Goal: Complete application form

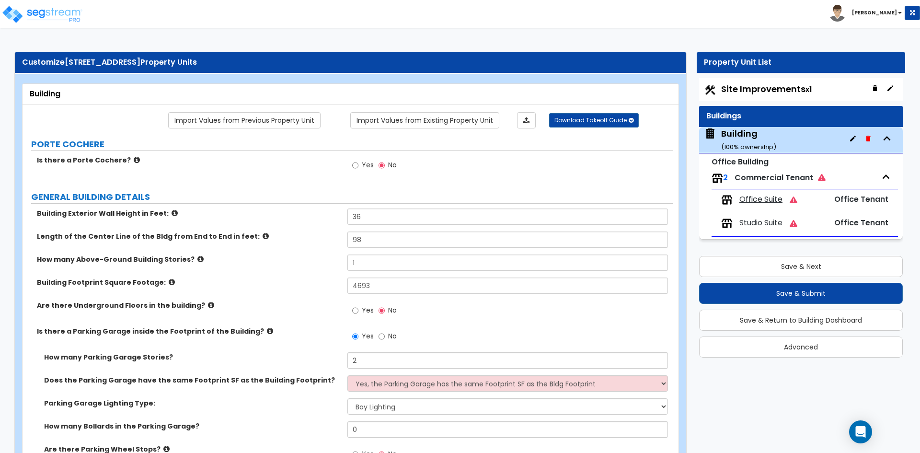
select select "1"
select select "3"
select select "6"
select select "2"
select select "1"
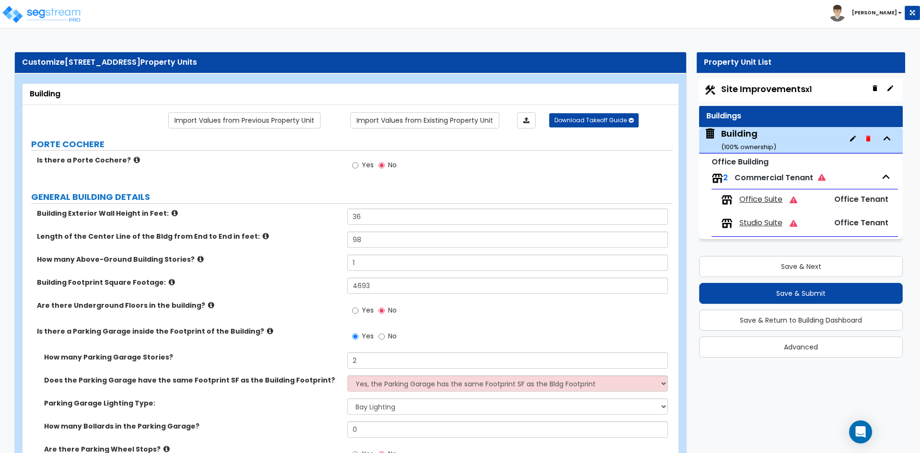
select select "10"
select select "1"
select select "2"
select select "1"
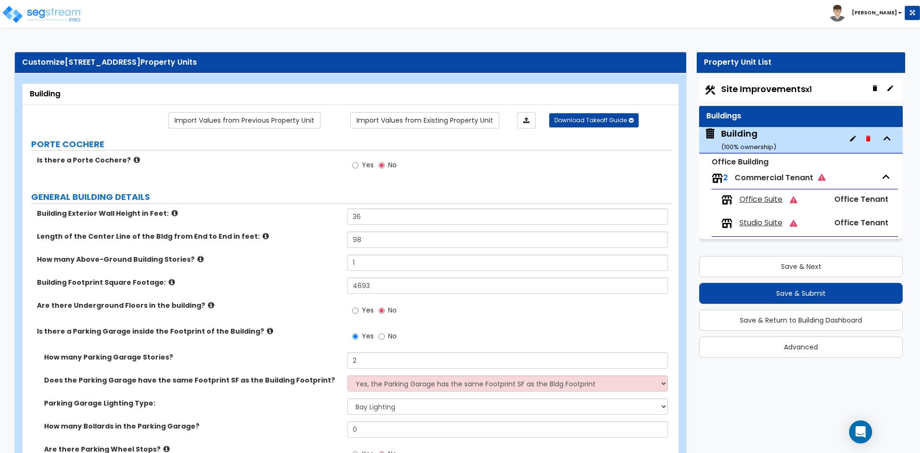
select select "3"
select select "1"
click at [826, 261] on button "Save & Next" at bounding box center [801, 266] width 204 height 21
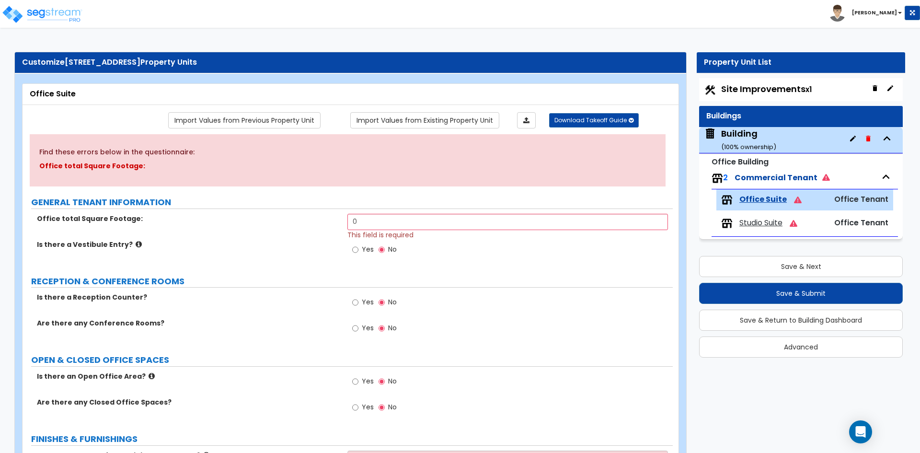
click at [739, 127] on div "Building ( 100 % ownership)" at bounding box center [801, 140] width 204 height 26
click at [738, 132] on div "Building ( 100 % ownership)" at bounding box center [748, 139] width 55 height 24
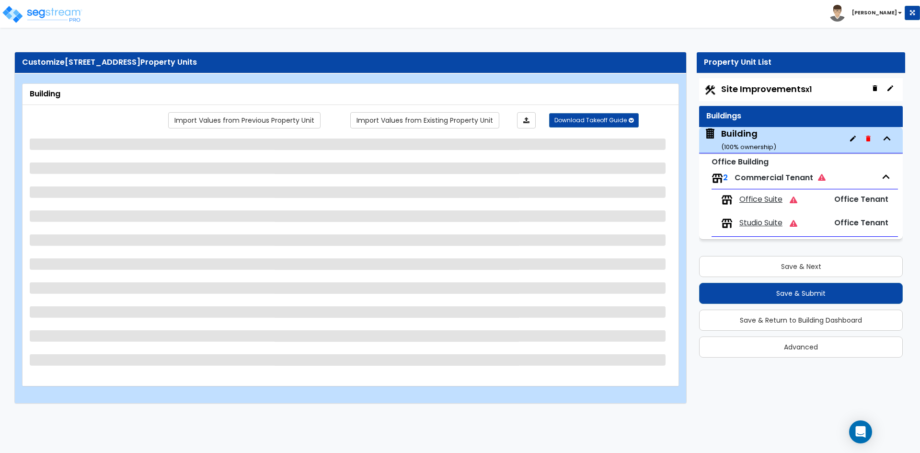
select select "1"
select select "3"
select select "6"
select select "2"
select select "1"
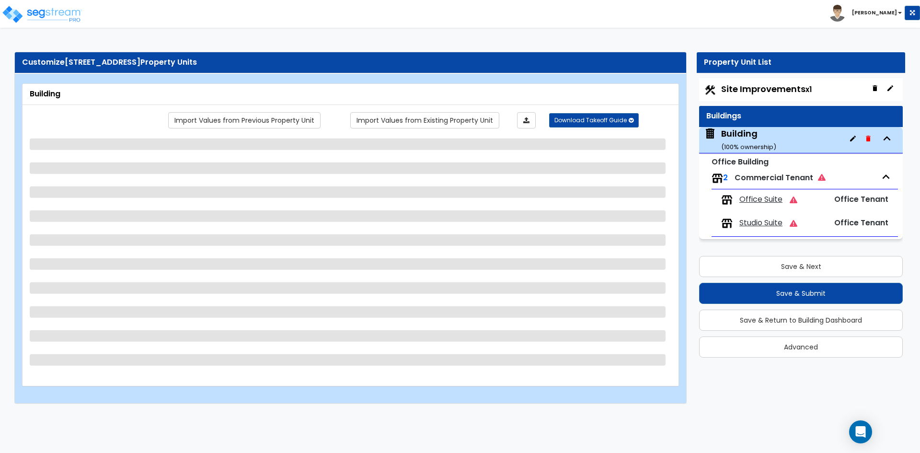
select select "10"
select select "1"
select select "2"
select select "1"
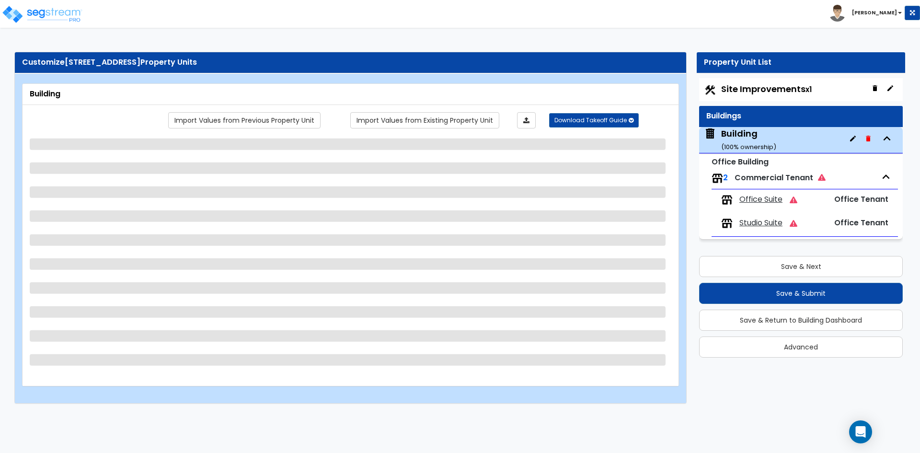
select select "3"
select select "1"
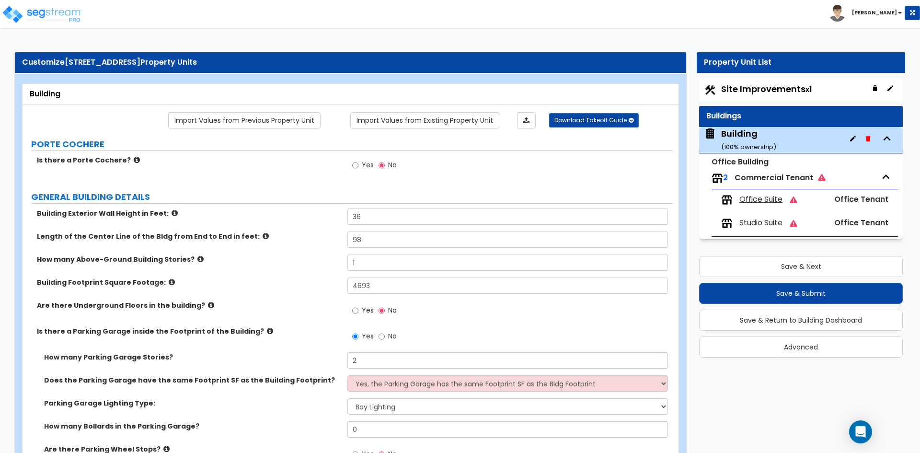
click at [292, 172] on div "Is there a Porte Cochere? Yes No" at bounding box center [348, 168] width 650 height 26
click at [860, 431] on icon "Open Intercom Messenger" at bounding box center [860, 431] width 11 height 12
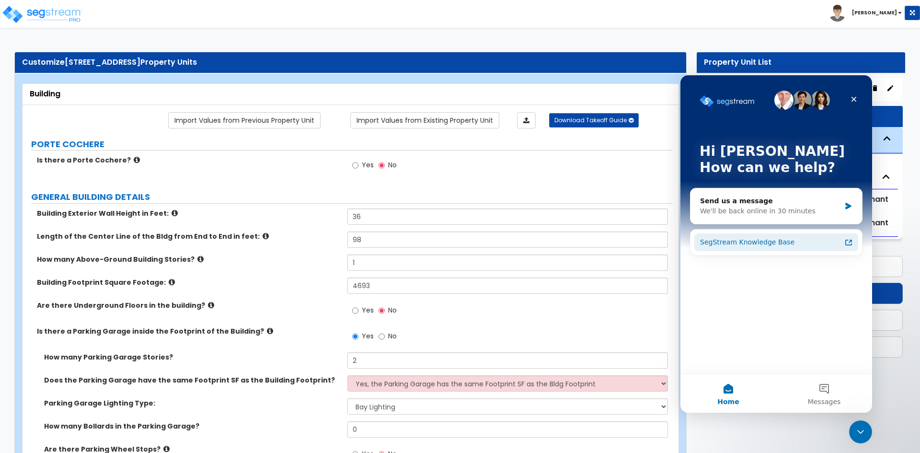
click at [733, 245] on div "SegStream Knowledge Base" at bounding box center [770, 242] width 141 height 10
click at [753, 204] on div "Send us a message" at bounding box center [770, 201] width 140 height 10
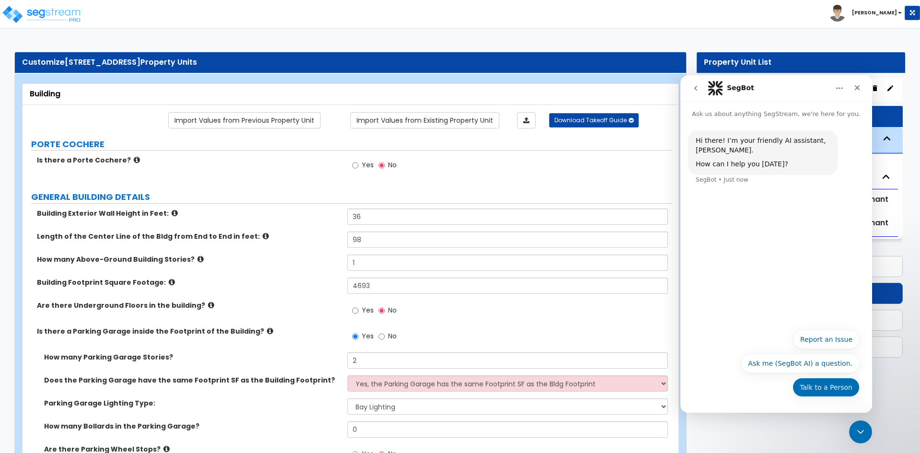
click at [840, 391] on button "Talk to a Person" at bounding box center [825, 387] width 67 height 19
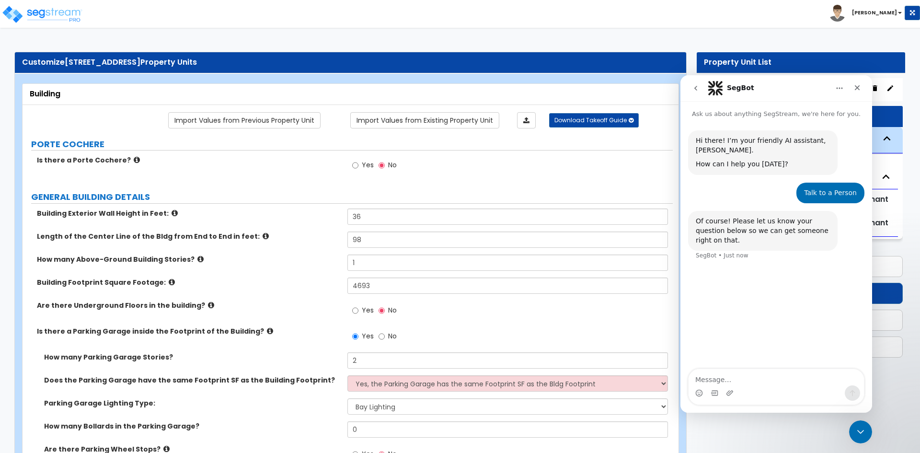
click at [777, 375] on textarea "Message…" at bounding box center [775, 377] width 175 height 16
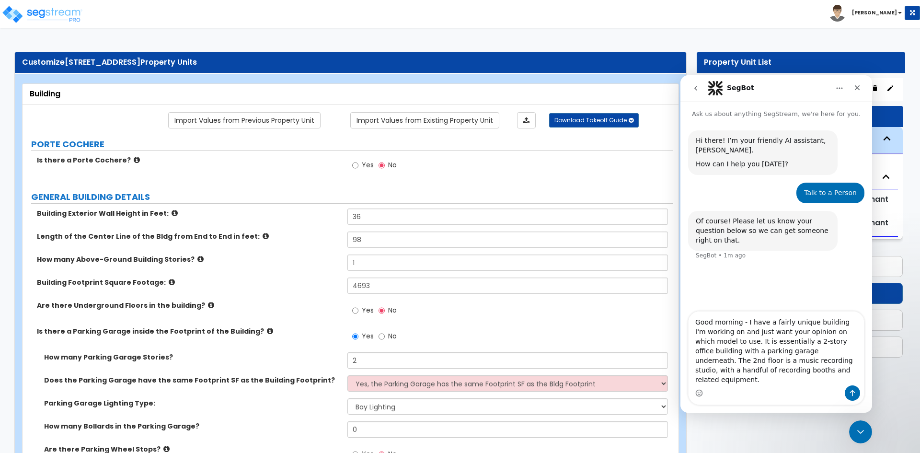
click at [825, 332] on textarea "Good morning - I have a fairly unique building I'm working on and just want you…" at bounding box center [775, 348] width 175 height 74
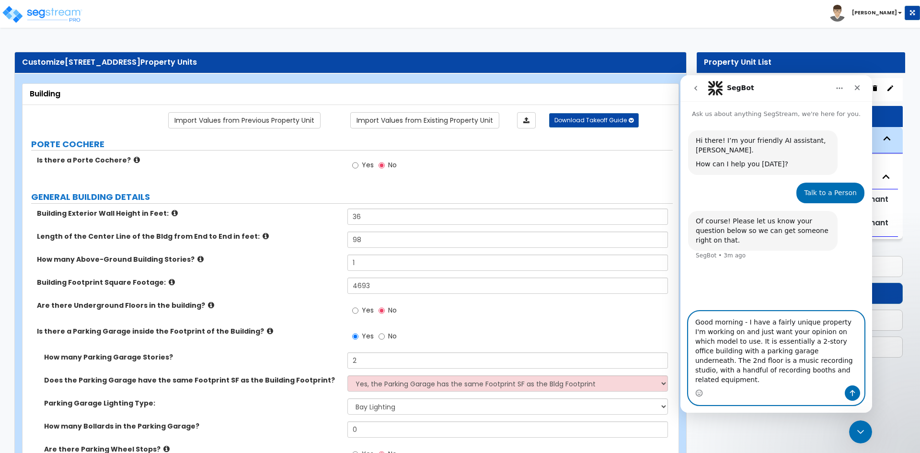
click at [731, 340] on textarea "Good morning - I have a fairly unique property I'm working on and just want you…" at bounding box center [775, 348] width 175 height 74
click at [745, 342] on textarea "Good morning - I have a fairly unique property I'm working on and just want you…" at bounding box center [775, 348] width 175 height 74
click at [781, 377] on textarea "Good morning - I have a fairly unique property I'm working on and need your opi…" at bounding box center [775, 348] width 175 height 74
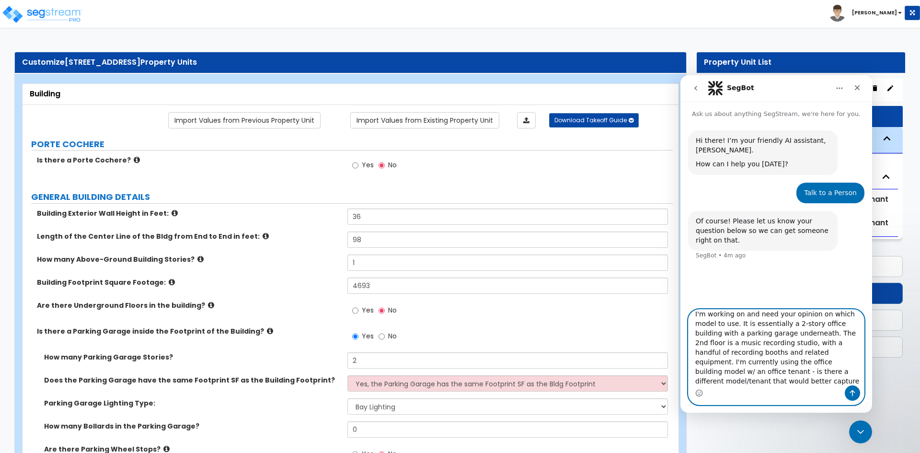
type textarea "Good morning - I have a fairly unique property I'm working on and need your opi…"
click at [778, 333] on textarea "Good morning - I have a fairly unique property I'm working on and need your opi…" at bounding box center [775, 347] width 175 height 76
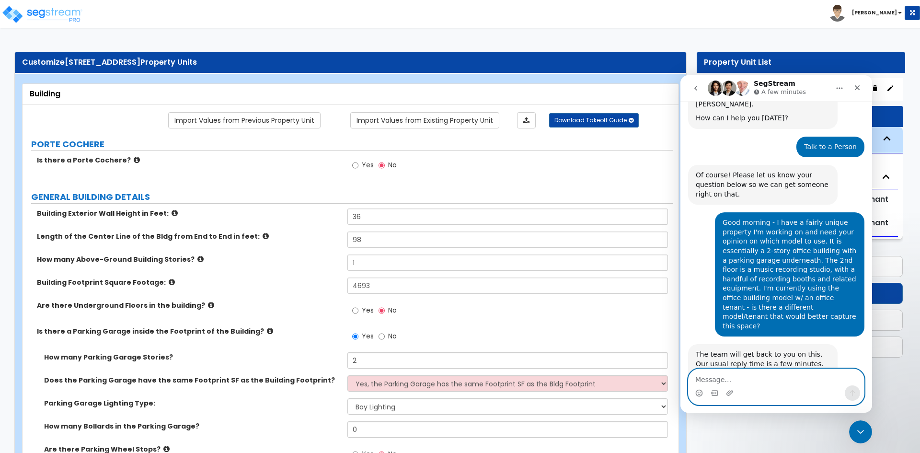
scroll to position [98, 0]
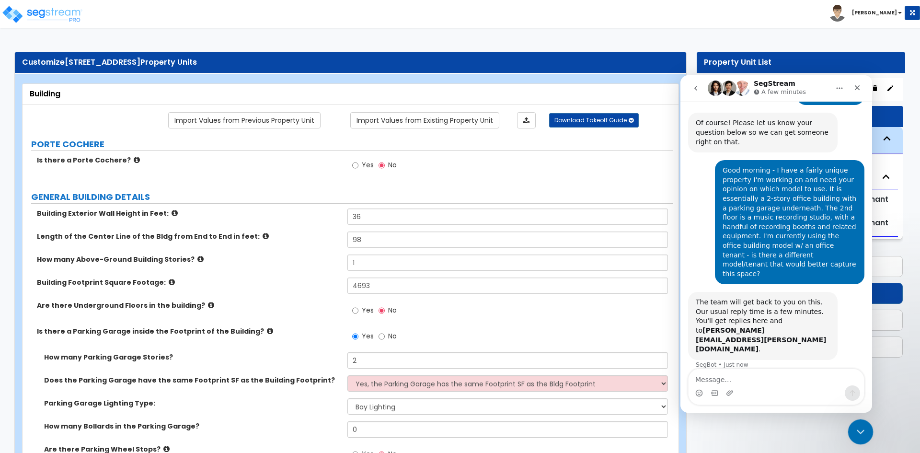
click at [855, 436] on div "Close Intercom Messenger" at bounding box center [859, 430] width 23 height 23
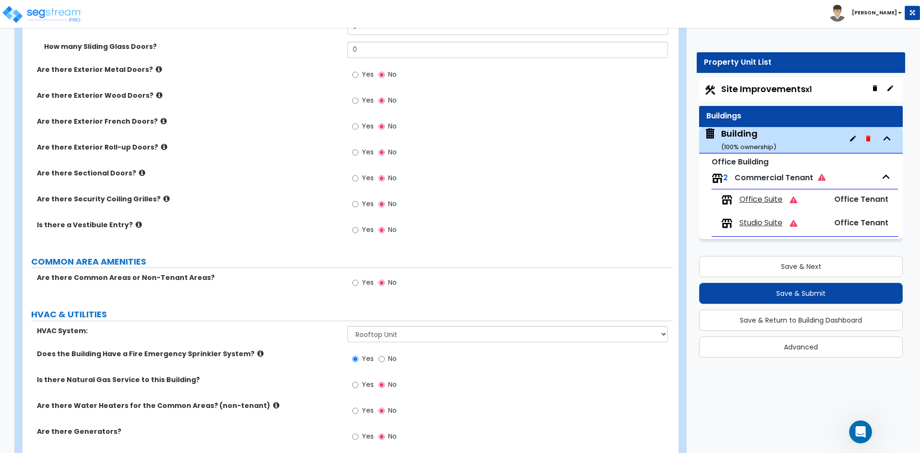
scroll to position [1431, 0]
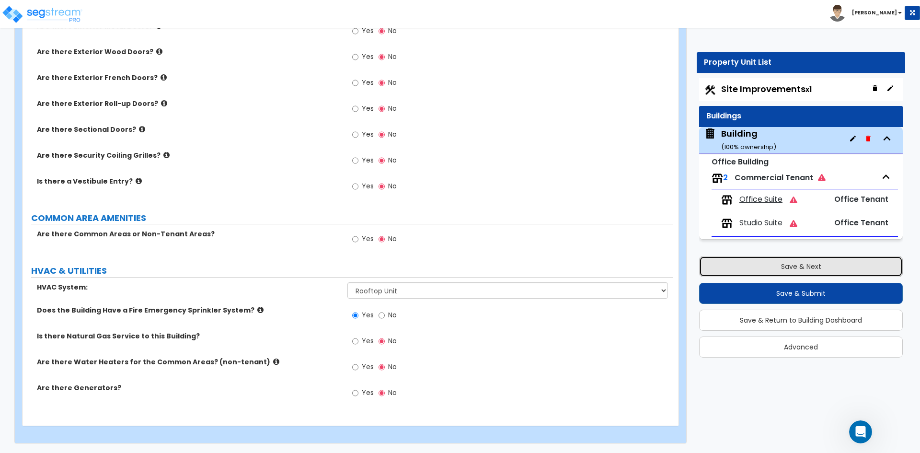
click at [797, 273] on button "Save & Next" at bounding box center [801, 266] width 204 height 21
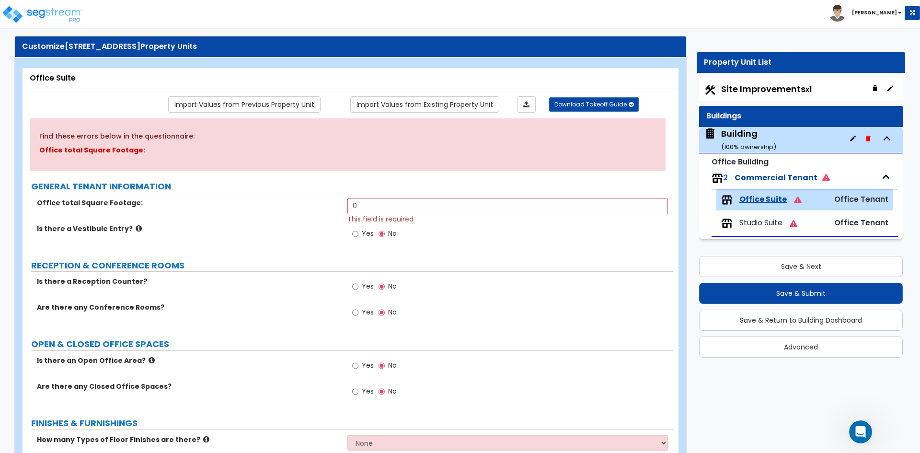
scroll to position [0, 0]
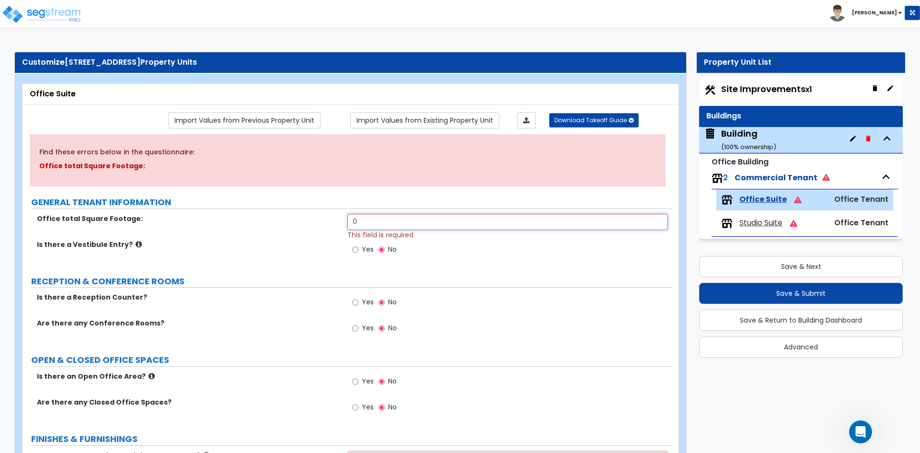
click at [376, 223] on input "0" at bounding box center [507, 222] width 320 height 16
type input "4,693"
click at [209, 231] on div "Office total Square Footage: 4,693 This field is required" at bounding box center [348, 227] width 650 height 26
click at [364, 326] on span "Yes" at bounding box center [368, 328] width 12 height 10
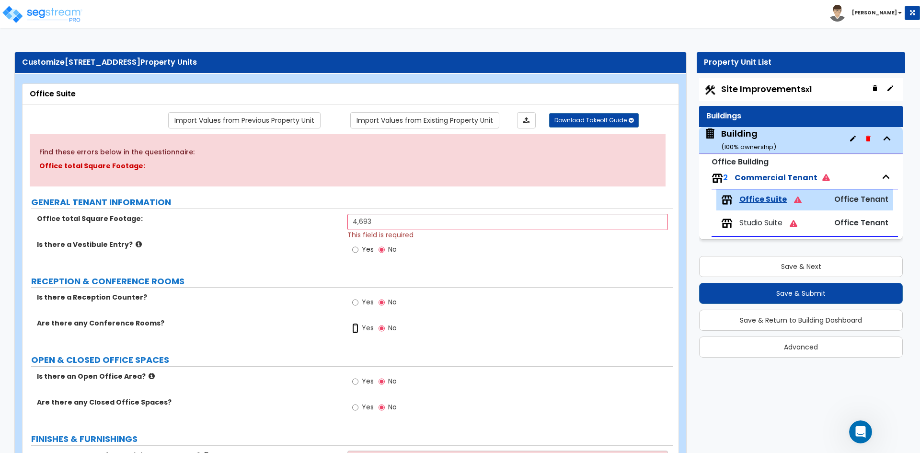
click at [358, 326] on input "Yes" at bounding box center [355, 328] width 6 height 11
radio input "true"
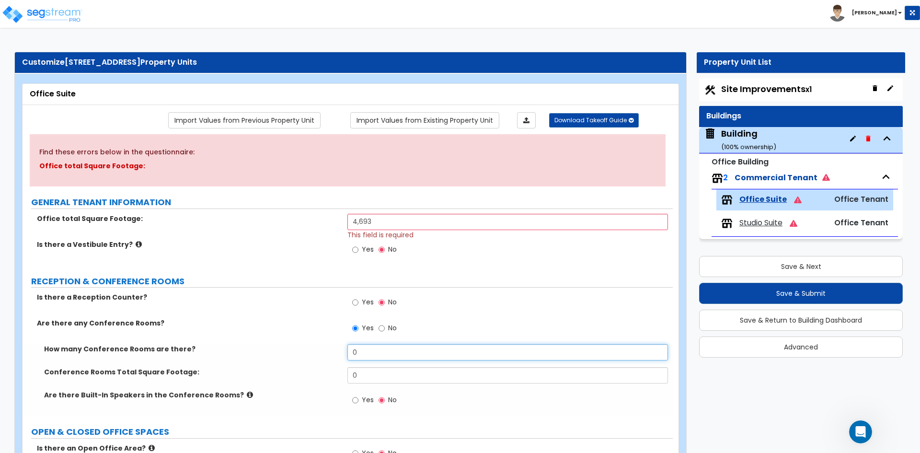
click at [405, 350] on input "0" at bounding box center [507, 352] width 320 height 16
type input "1"
click at [363, 379] on input "0" at bounding box center [507, 375] width 320 height 16
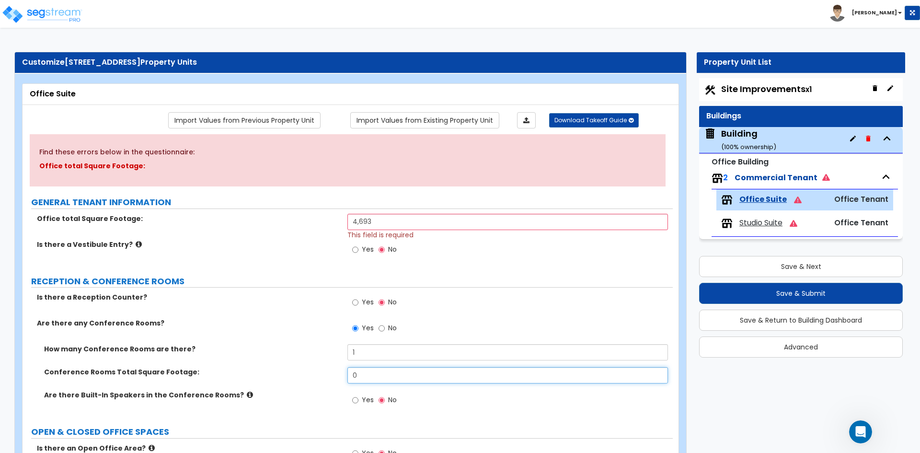
type input "1"
type input "250"
click at [314, 331] on div "Are there any Conference Rooms? Yes No" at bounding box center [348, 331] width 650 height 26
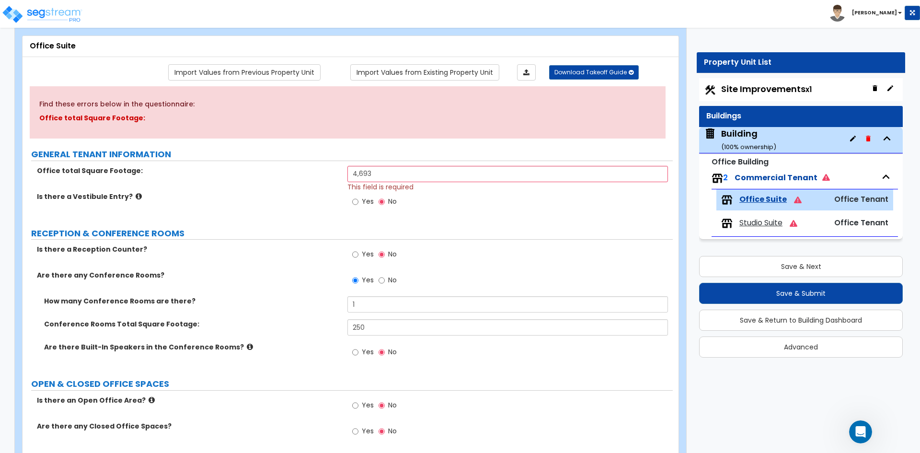
click at [369, 404] on span "Yes" at bounding box center [368, 405] width 12 height 10
click at [358, 404] on input "Yes" at bounding box center [355, 405] width 6 height 11
radio input "true"
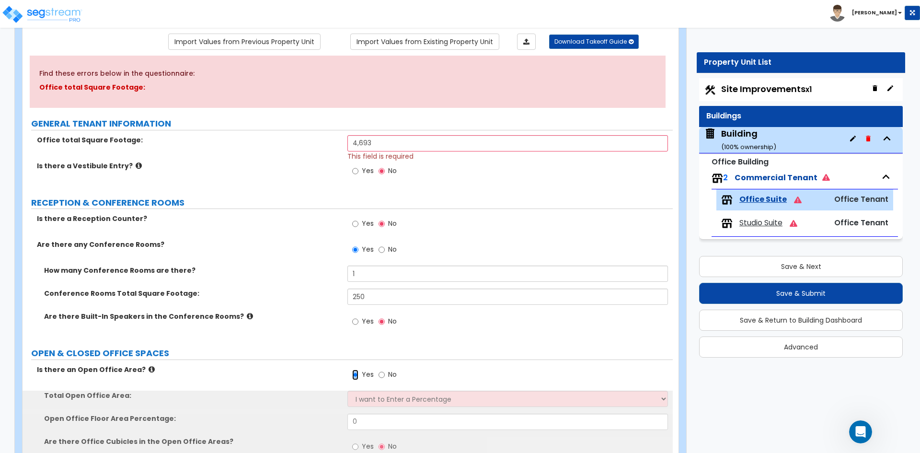
scroll to position [96, 0]
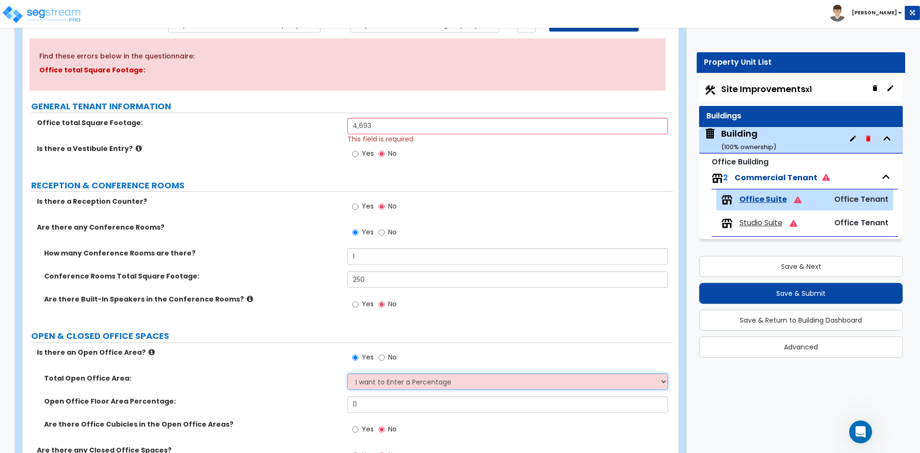
click at [407, 377] on select "I want to Enter a Percentage I want to Enter the Square Footage" at bounding box center [507, 381] width 320 height 16
drag, startPoint x: 407, startPoint y: 377, endPoint x: 382, endPoint y: 399, distance: 32.9
click at [407, 377] on select "I want to Enter a Percentage I want to Enter the Square Footage" at bounding box center [507, 381] width 320 height 16
click at [364, 410] on input "0" at bounding box center [507, 404] width 320 height 16
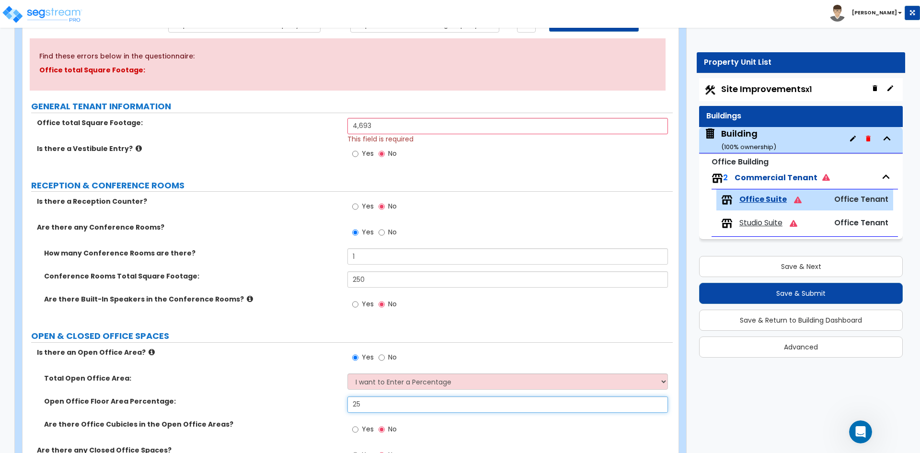
type input "25"
click at [298, 402] on label "Open Office Floor Area Percentage:" at bounding box center [192, 401] width 296 height 10
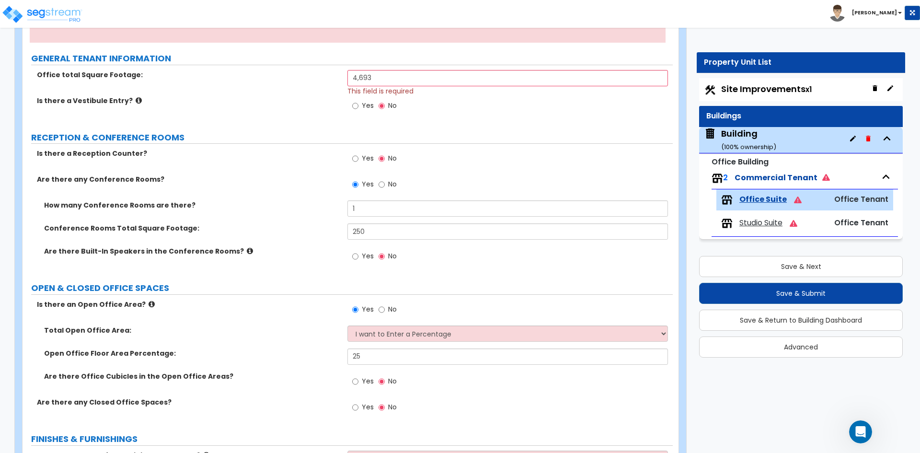
click at [361, 408] on label "Yes" at bounding box center [363, 408] width 22 height 16
click at [358, 408] on input "Yes" at bounding box center [355, 407] width 6 height 11
radio input "true"
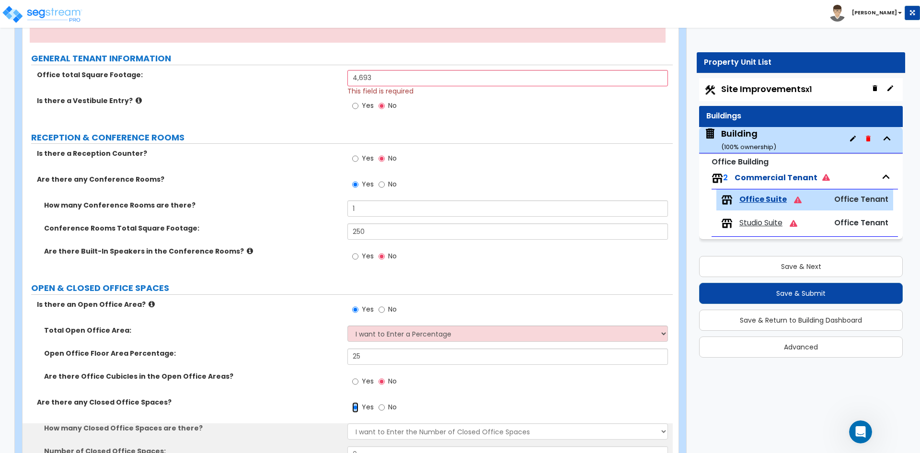
scroll to position [192, 0]
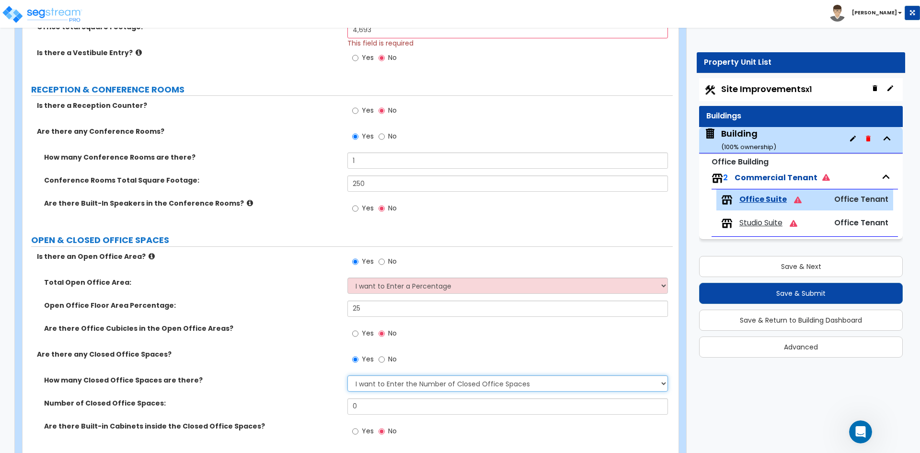
click at [442, 387] on select "I Don’t Know - Please Estimate for me I want to Enter the Number of Closed Offi…" at bounding box center [507, 383] width 320 height 16
select select "0"
click at [347, 375] on select "I Don’t Know - Please Estimate for me I want to Enter the Number of Closed Offi…" at bounding box center [507, 383] width 320 height 16
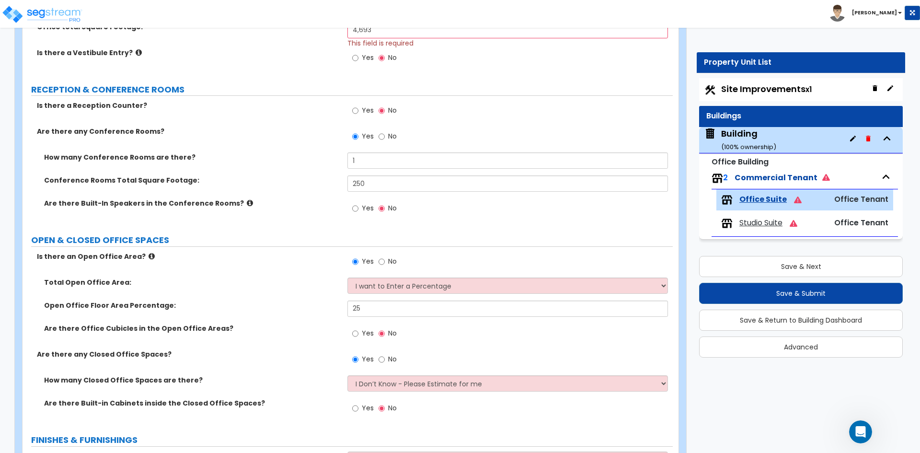
click at [243, 384] on label "How many Closed Office Spaces are there?" at bounding box center [192, 380] width 296 height 10
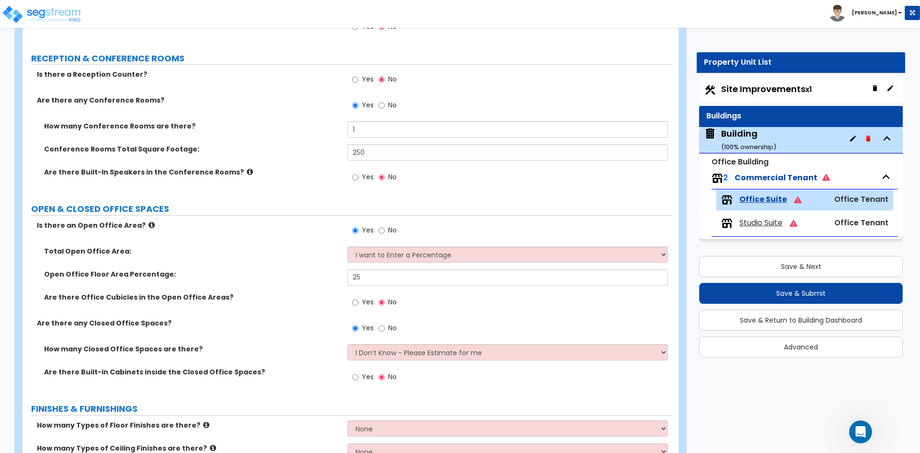
scroll to position [240, 0]
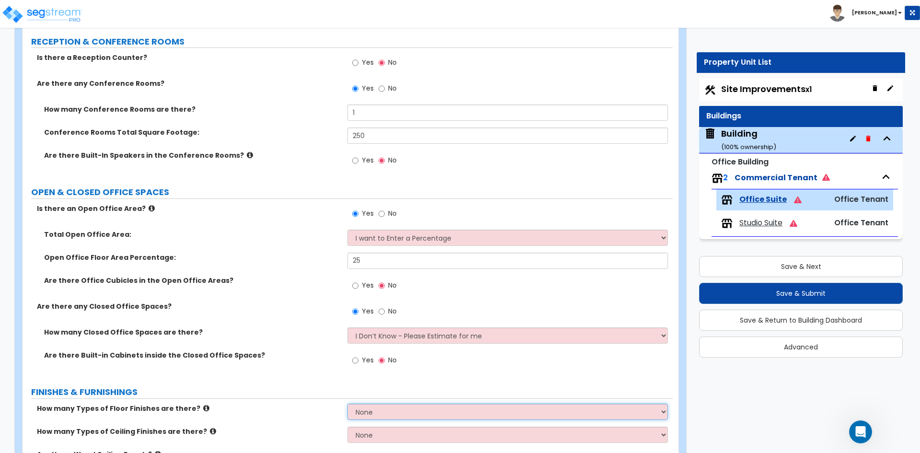
click at [416, 414] on select "None 1 2 3 4" at bounding box center [507, 411] width 320 height 16
click at [236, 393] on label "FINISHES & FURNISHINGS" at bounding box center [352, 392] width 642 height 12
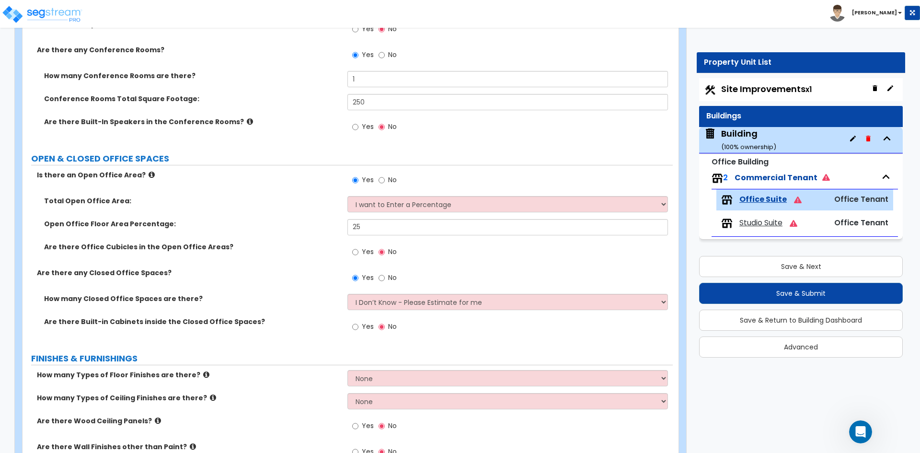
scroll to position [287, 0]
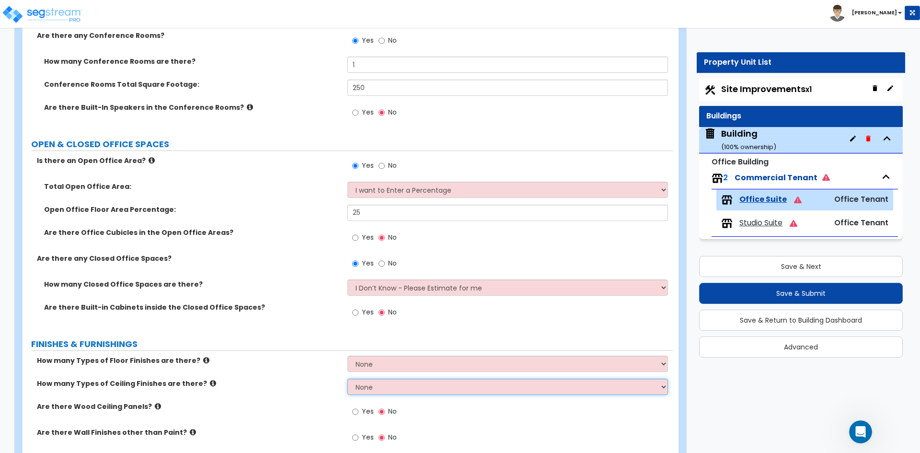
click at [371, 385] on select "None 1 2 3" at bounding box center [507, 386] width 320 height 16
select select "1"
click at [347, 378] on select "None 1 2 3" at bounding box center [507, 386] width 320 height 16
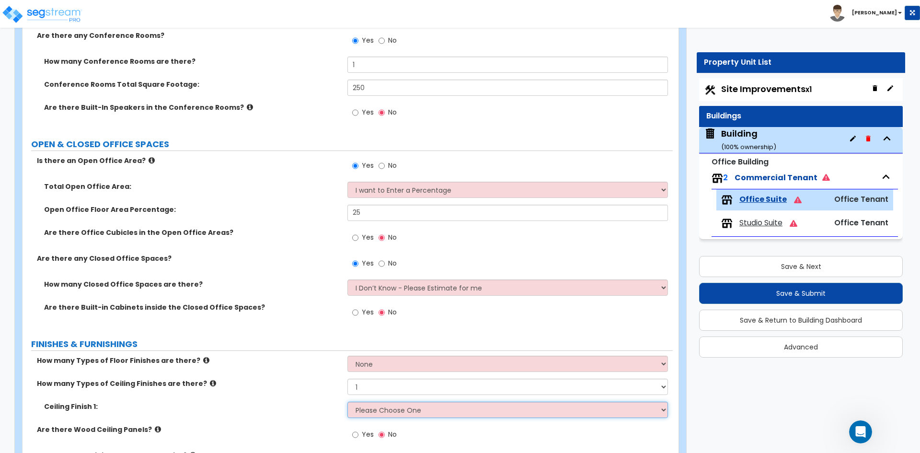
click at [376, 410] on select "Please Choose One Drop Ceiling Open Ceiling Drywall Ceiling" at bounding box center [507, 409] width 320 height 16
select select "3"
click at [347, 401] on select "Please Choose One Drop Ceiling Open Ceiling Drywall Ceiling" at bounding box center [507, 409] width 320 height 16
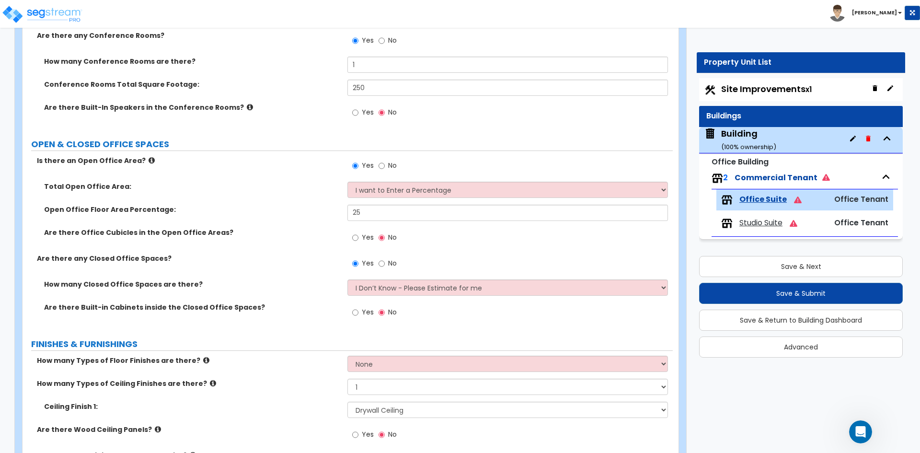
click at [158, 396] on div "How many Types of Ceiling Finishes are there? None 1 2 3" at bounding box center [348, 389] width 650 height 23
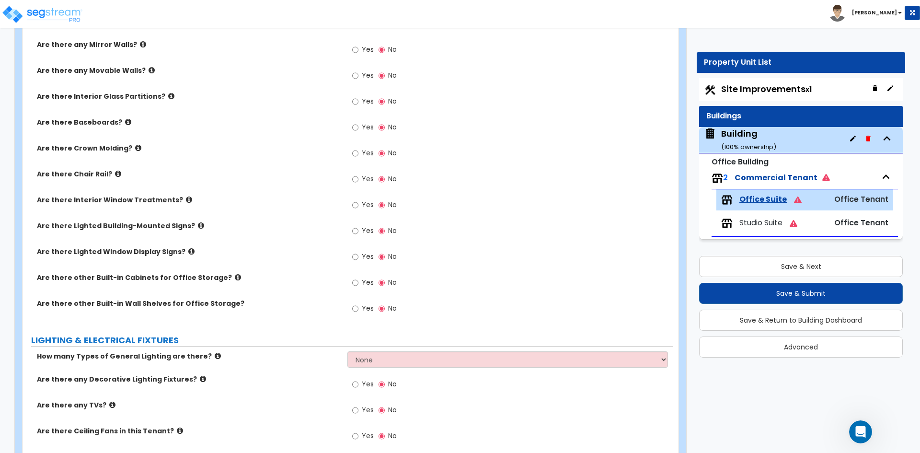
scroll to position [767, 0]
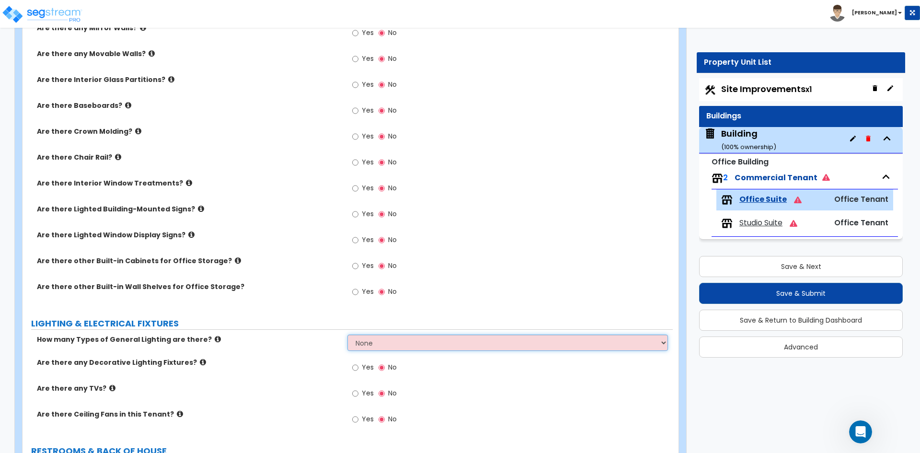
click at [436, 348] on select "None 1 2 3" at bounding box center [507, 342] width 320 height 16
select select "1"
click at [347, 334] on select "None 1 2 3" at bounding box center [507, 342] width 320 height 16
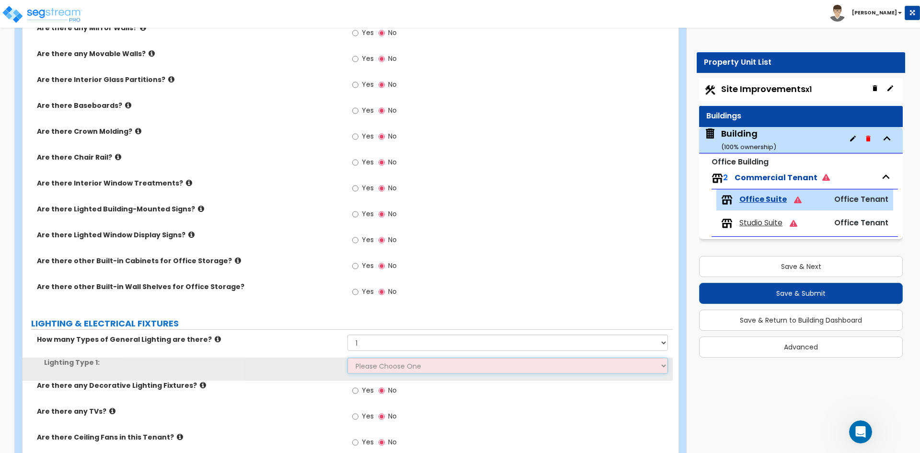
click at [395, 367] on select "Please Choose One LED Surface-Mounted LED Recessed Fluorescent Surface-Mounted …" at bounding box center [507, 365] width 320 height 16
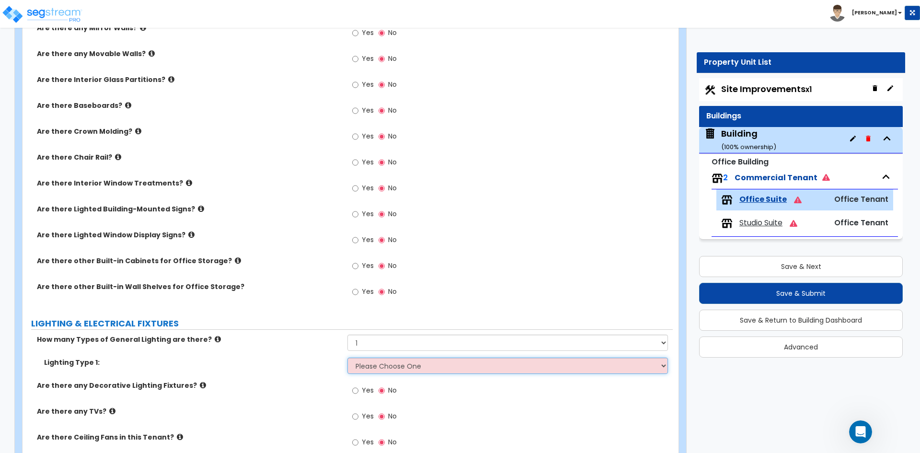
select select "4"
click at [347, 357] on select "Please Choose One LED Surface-Mounted LED Recessed Fluorescent Surface-Mounted …" at bounding box center [507, 365] width 320 height 16
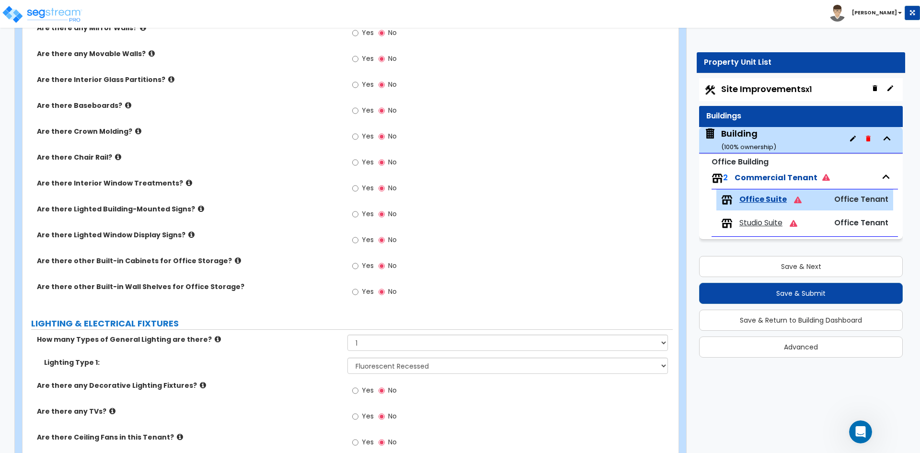
click at [317, 375] on div "Lighting Type 1: Please Choose One LED Surface-Mounted LED Recessed Fluorescent…" at bounding box center [348, 368] width 650 height 23
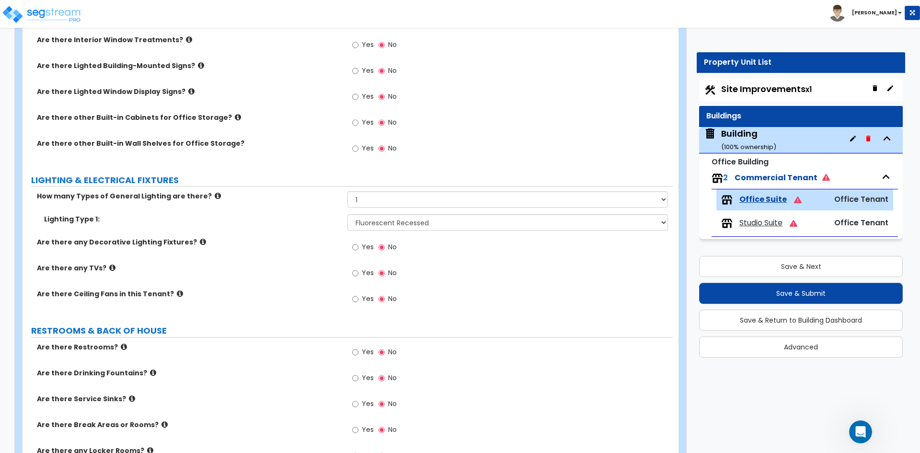
scroll to position [910, 0]
click at [364, 358] on label "Yes" at bounding box center [363, 352] width 22 height 16
click at [358, 357] on input "Yes" at bounding box center [355, 351] width 6 height 11
radio input "true"
click at [359, 405] on label "Yes" at bounding box center [363, 404] width 22 height 16
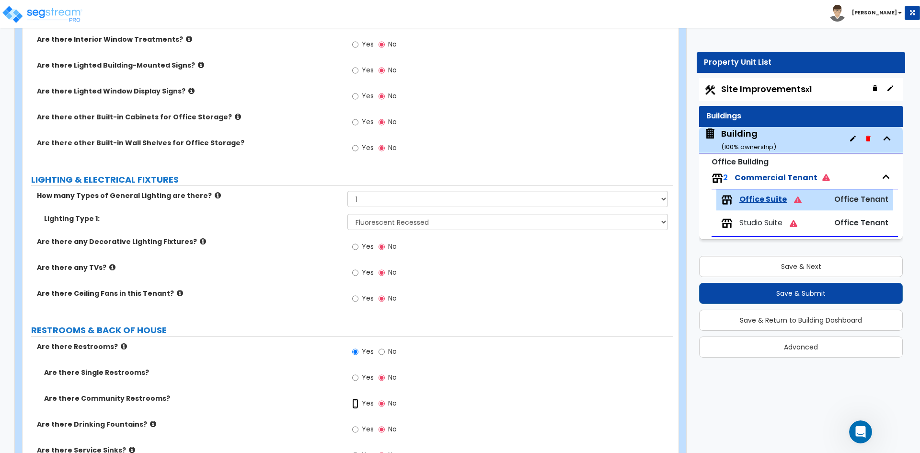
click at [358, 405] on input "Yes" at bounding box center [355, 403] width 6 height 11
radio input "true"
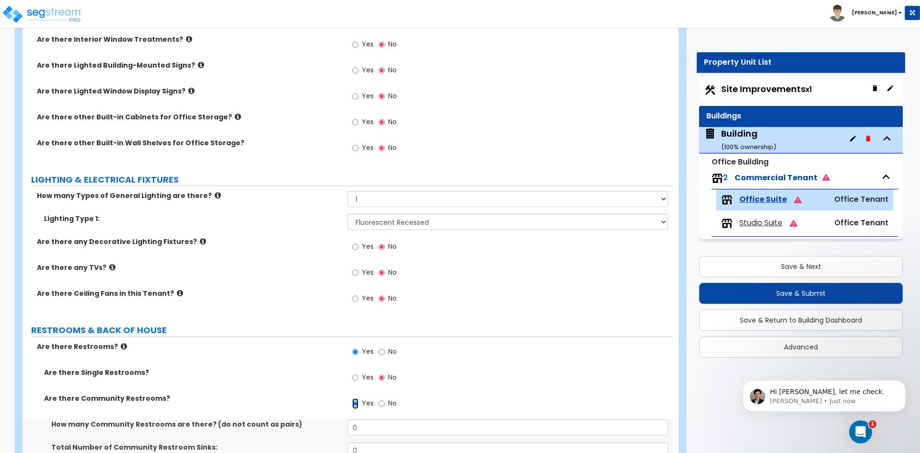
scroll to position [122, 0]
click at [866, 431] on div "Open Intercom Messenger" at bounding box center [859, 430] width 32 height 32
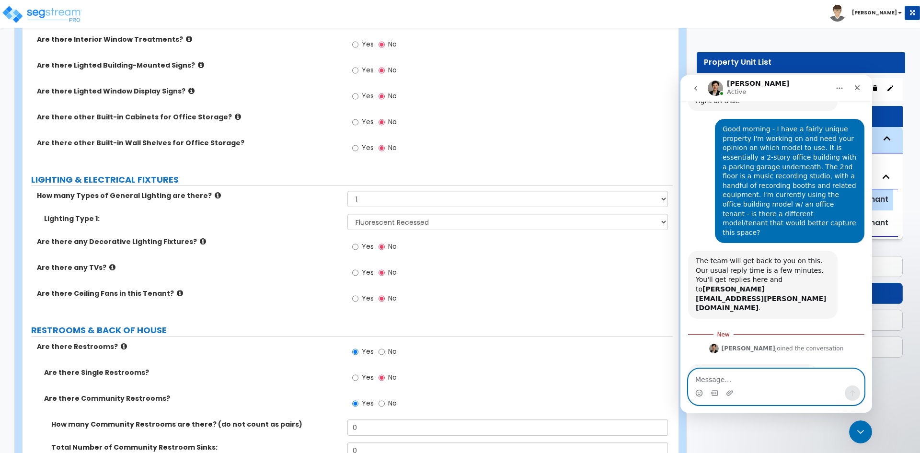
scroll to position [958, 0]
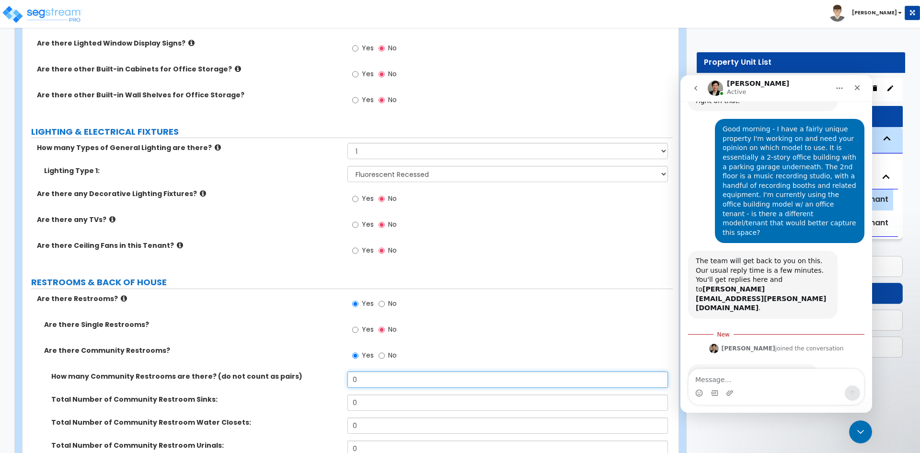
click at [384, 384] on input "0" at bounding box center [507, 379] width 320 height 16
type input "2"
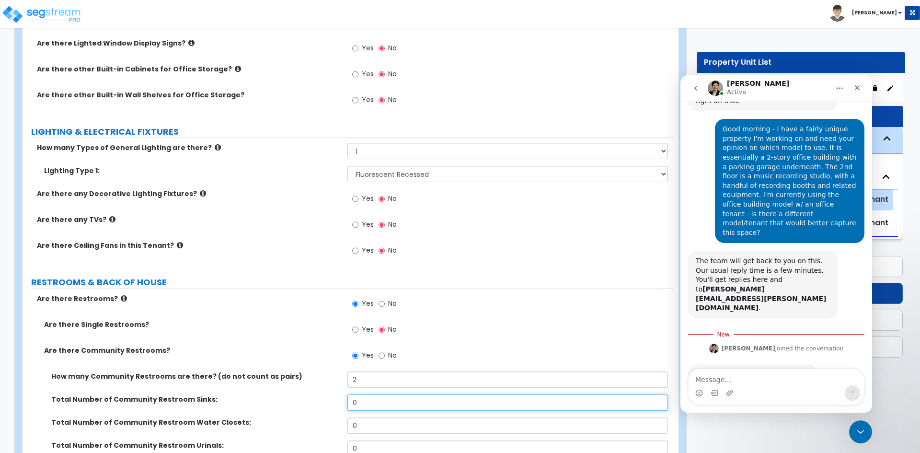
click at [409, 398] on input "0" at bounding box center [507, 402] width 320 height 16
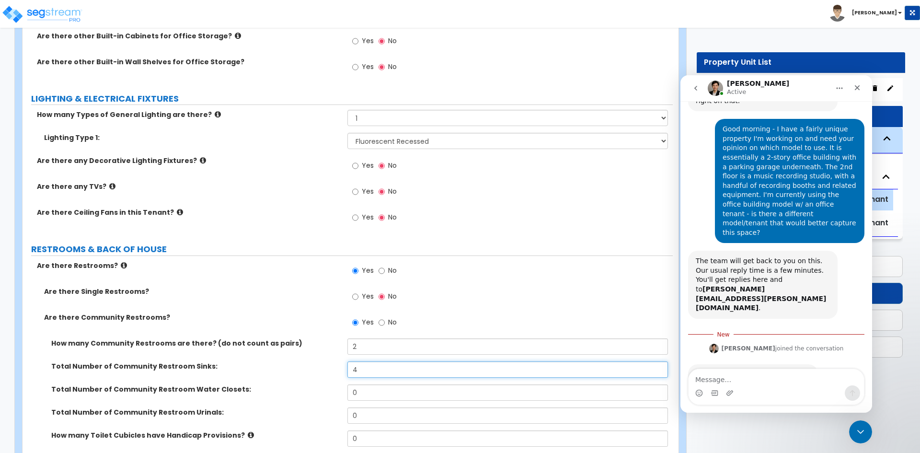
scroll to position [1006, 0]
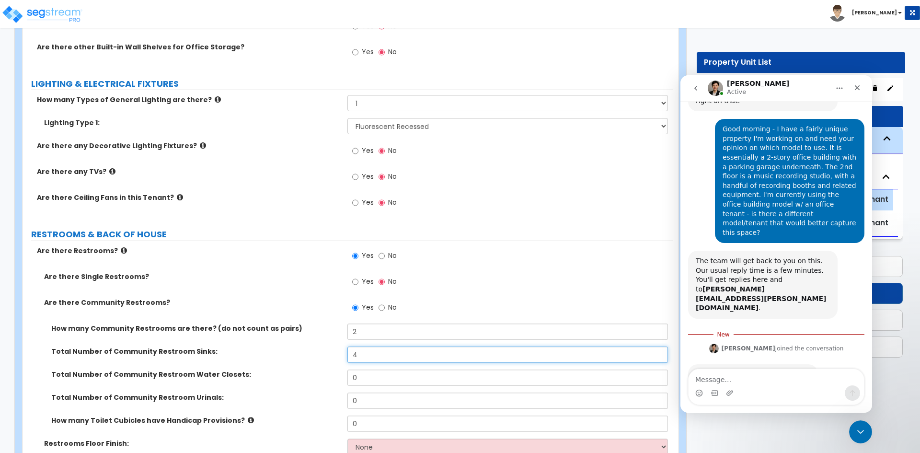
type input "4"
click at [388, 378] on input "0" at bounding box center [507, 377] width 320 height 16
type input "3"
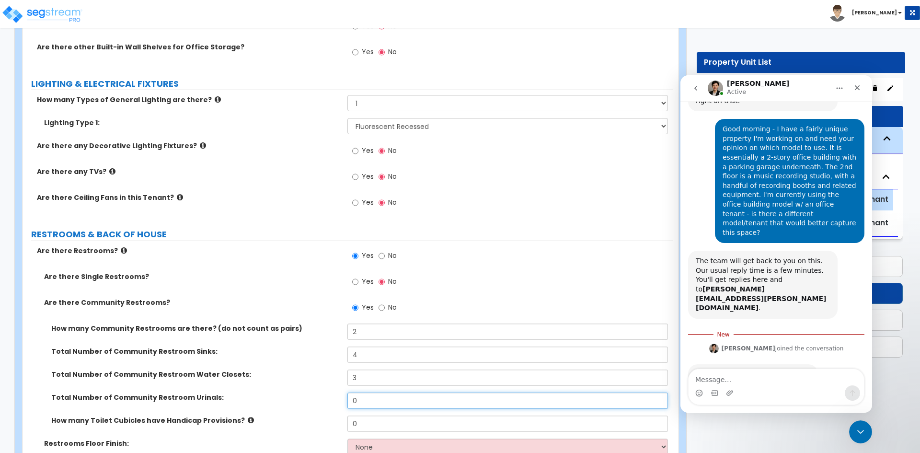
click at [363, 399] on input "0" at bounding box center [507, 400] width 320 height 16
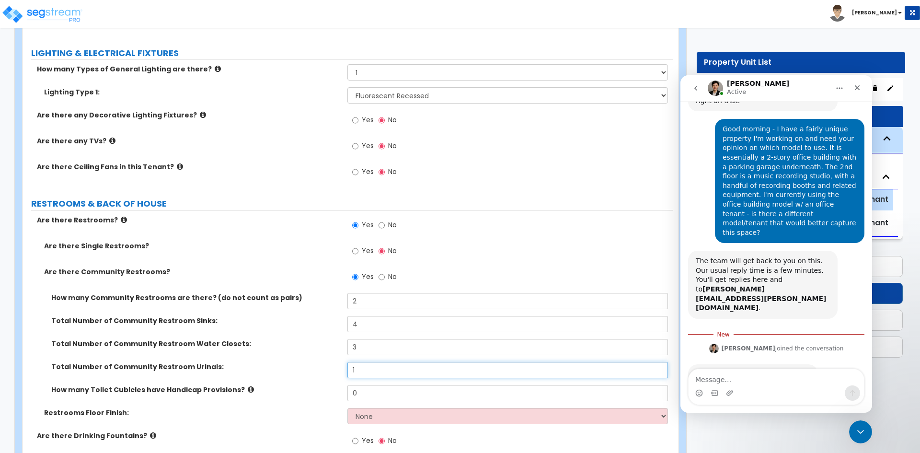
scroll to position [1054, 0]
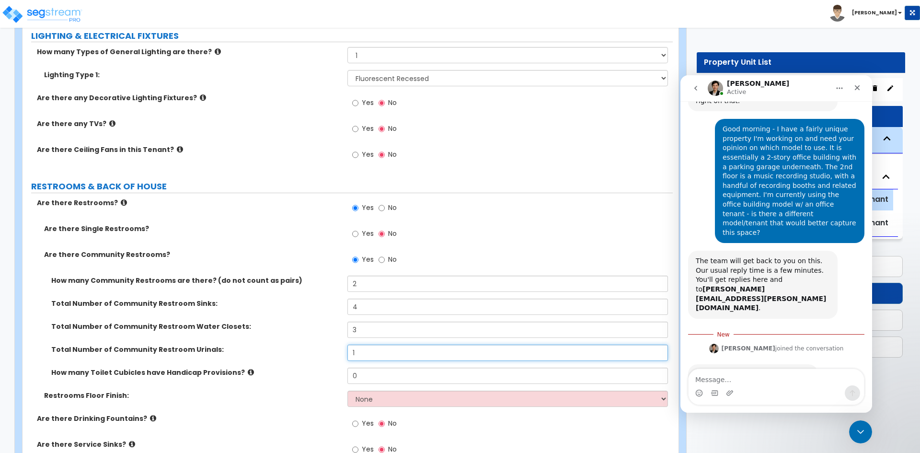
type input "1"
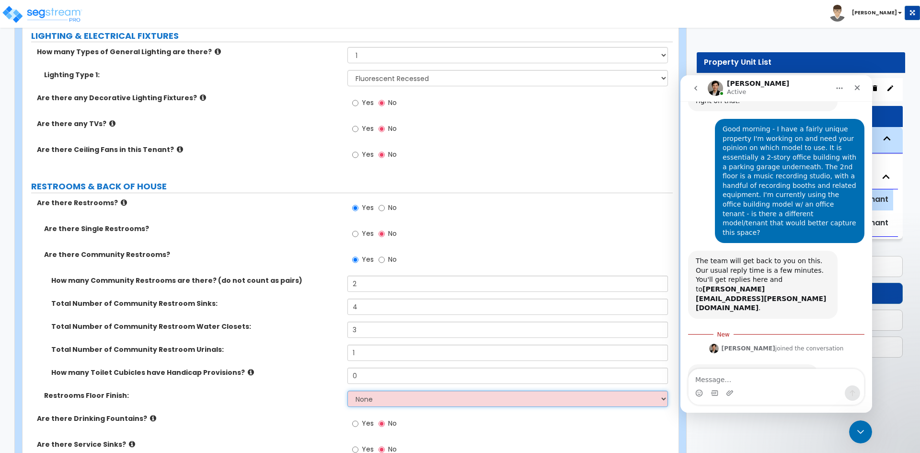
click at [375, 400] on select "None Tile Flooring Resilient Laminate Flooring VCT Flooring Sheet Vinyl Flooring" at bounding box center [507, 398] width 320 height 16
select select "1"
click at [347, 390] on select "None Tile Flooring Resilient Laminate Flooring VCT Flooring Sheet Vinyl Flooring" at bounding box center [507, 398] width 320 height 16
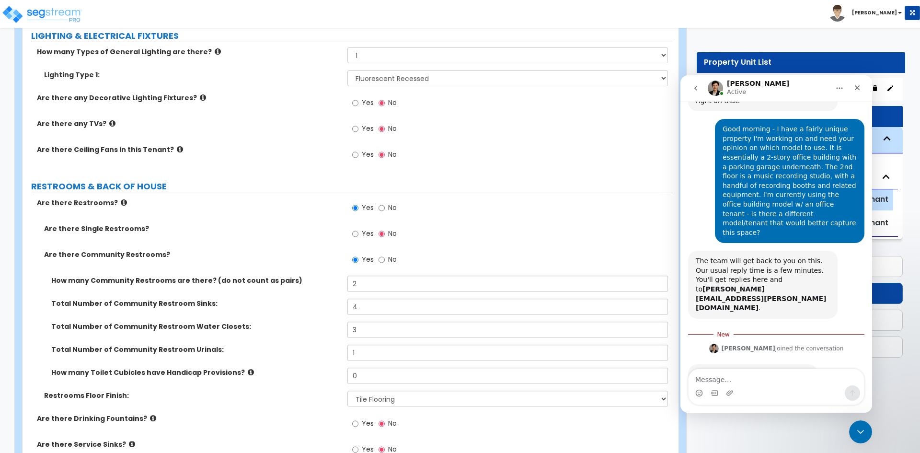
click at [264, 382] on div "How many Toilet Cubicles have Handicap Provisions? 0" at bounding box center [348, 378] width 650 height 23
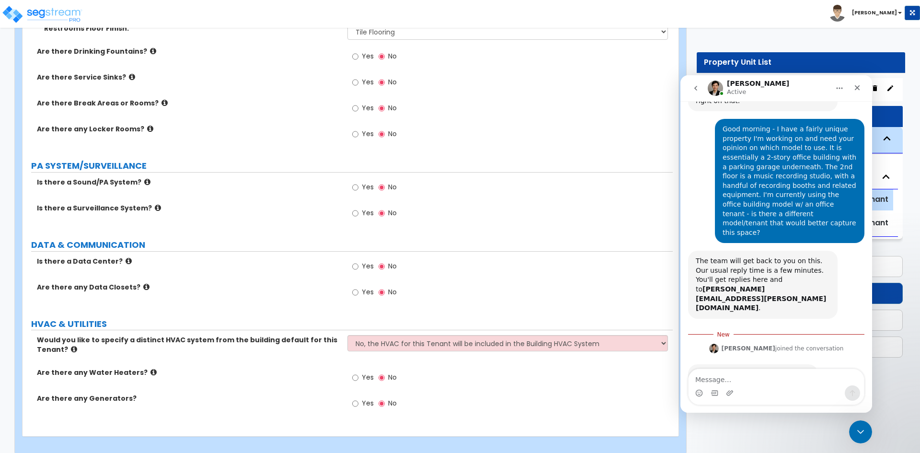
scroll to position [1432, 0]
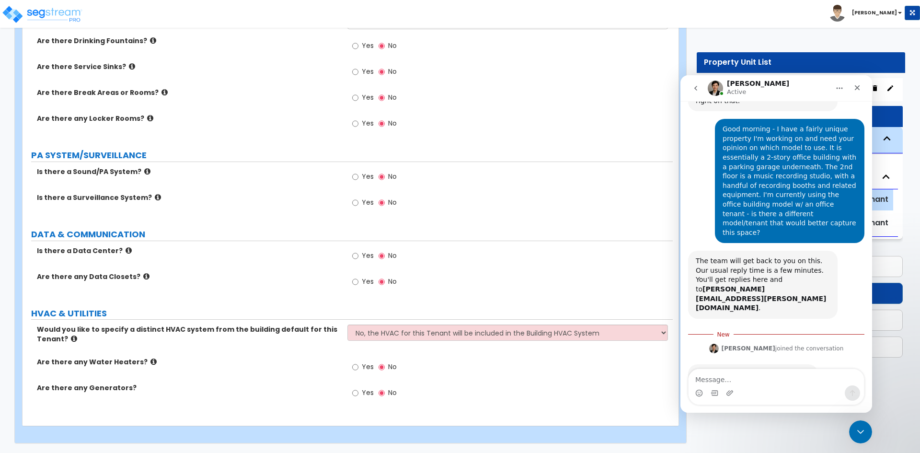
click at [523, 183] on div "Yes No" at bounding box center [509, 180] width 325 height 26
click at [863, 434] on icon "Close Intercom Messenger" at bounding box center [858, 429] width 11 height 11
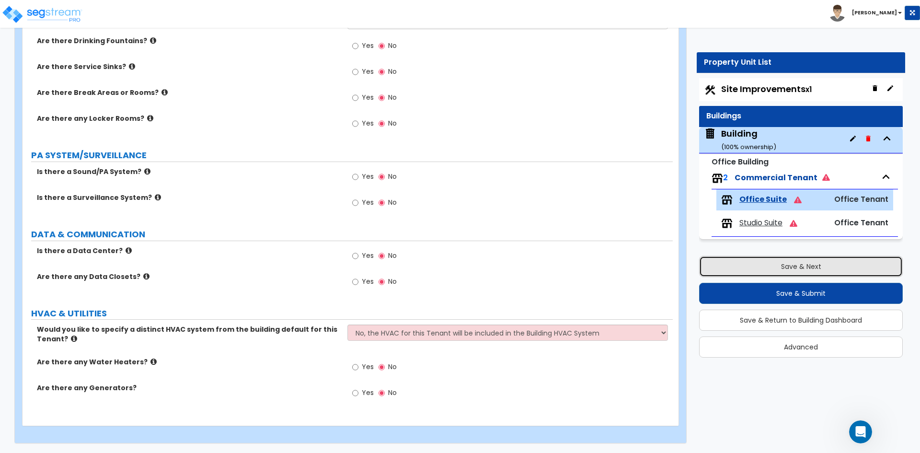
click at [775, 264] on button "Save & Next" at bounding box center [801, 266] width 204 height 21
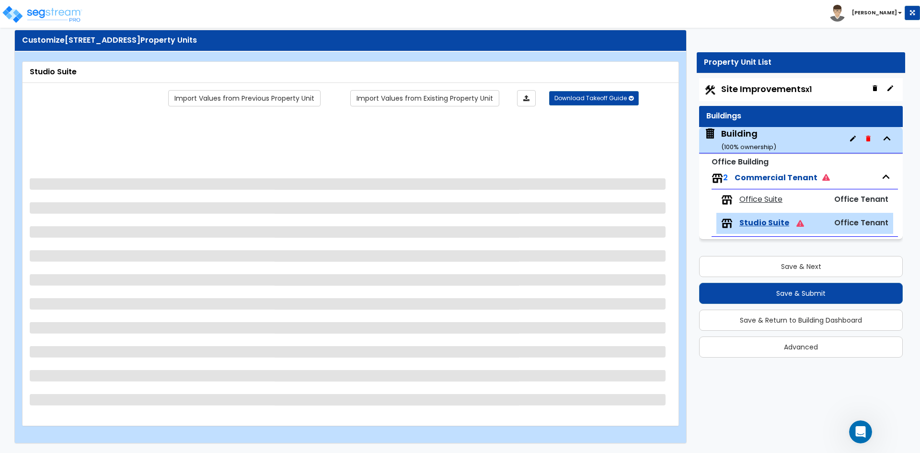
scroll to position [1243, 0]
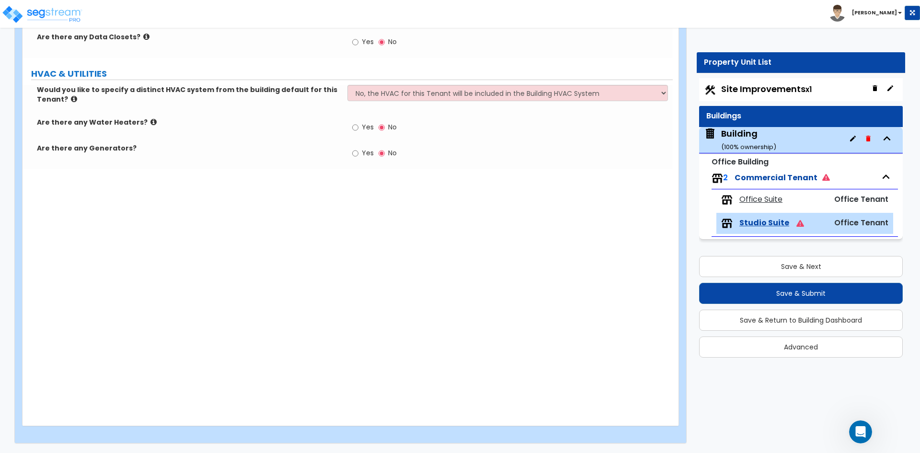
click at [744, 134] on div "Building ( 100 % ownership)" at bounding box center [748, 139] width 55 height 24
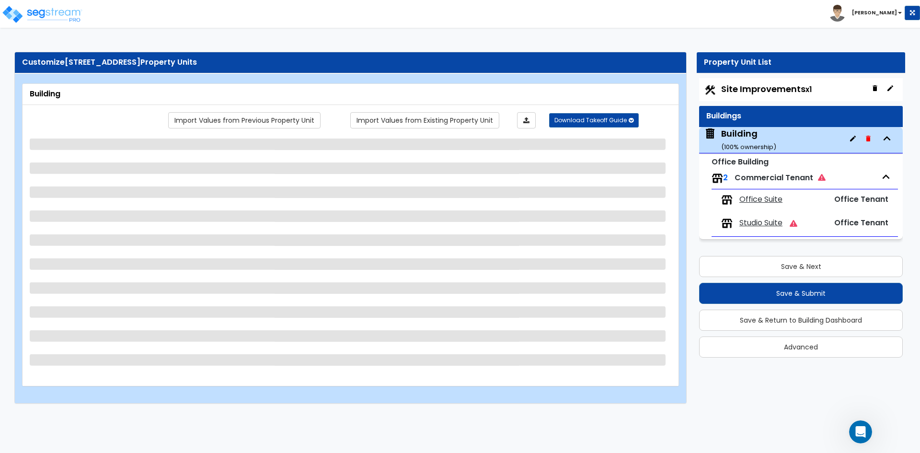
select select "1"
select select "3"
select select "6"
select select "2"
select select "1"
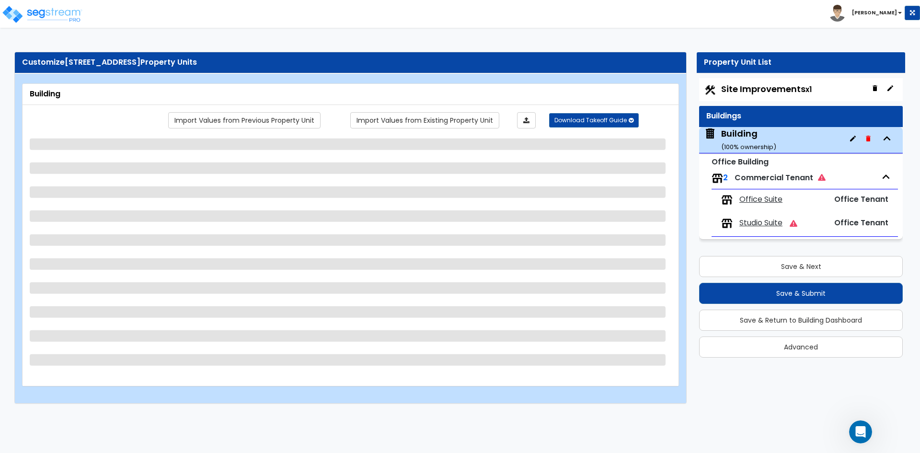
select select "10"
select select "1"
select select "2"
select select "1"
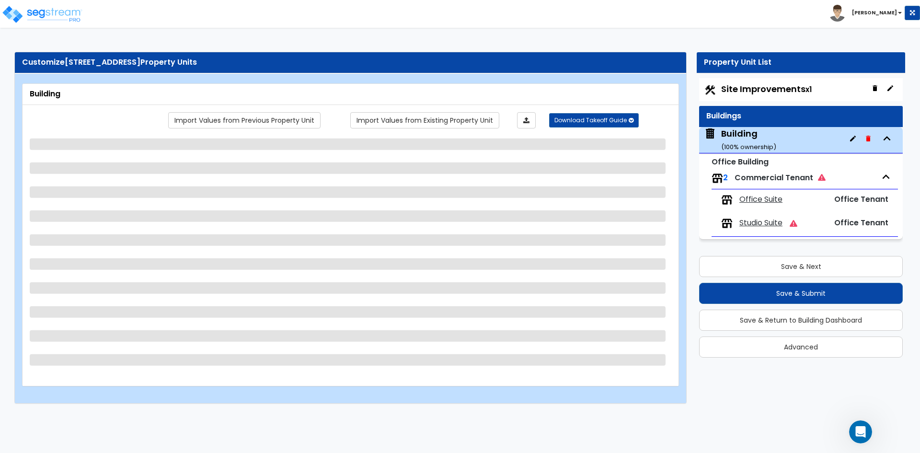
select select "3"
select select "1"
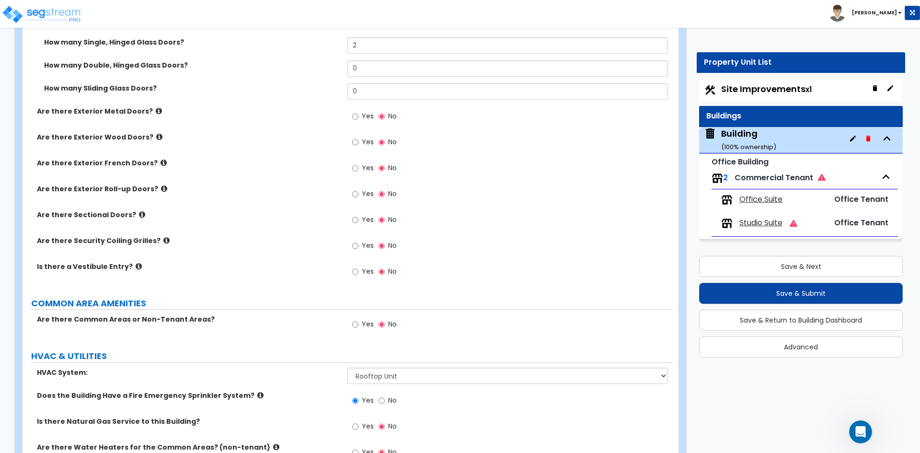
scroll to position [1431, 0]
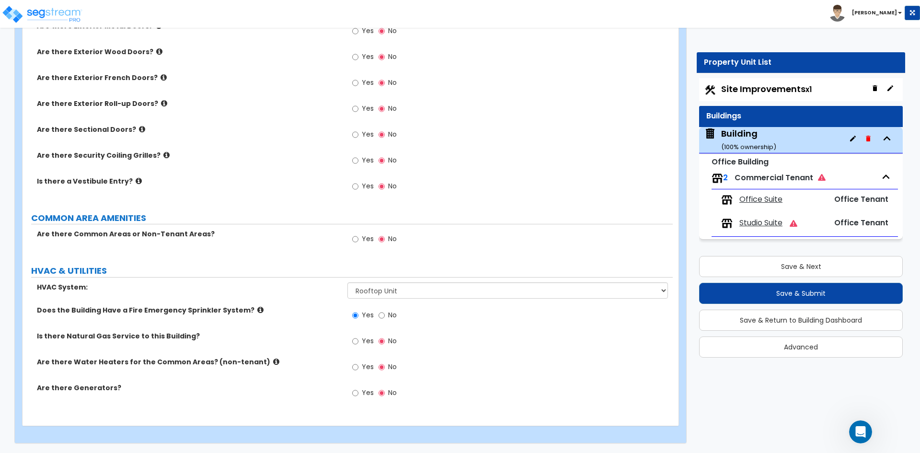
click at [763, 199] on span "Office Suite" at bounding box center [760, 199] width 43 height 11
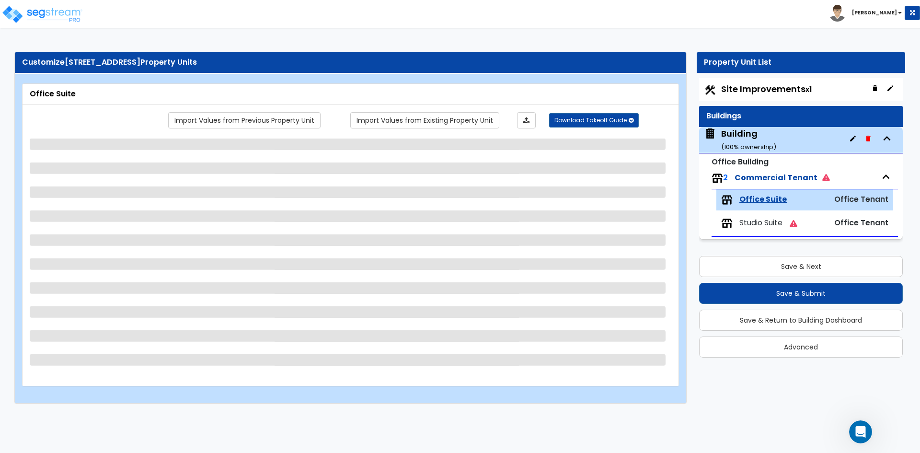
scroll to position [0, 0]
select select "1"
select select "3"
select select "1"
select select "4"
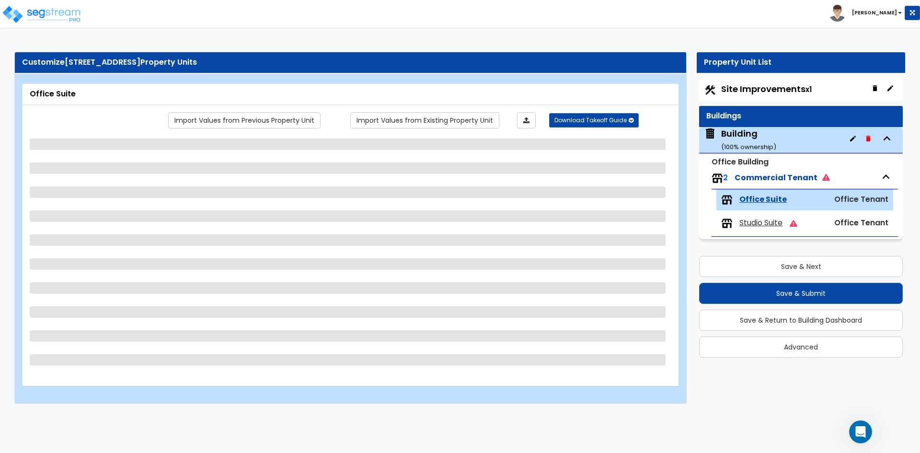
select select "1"
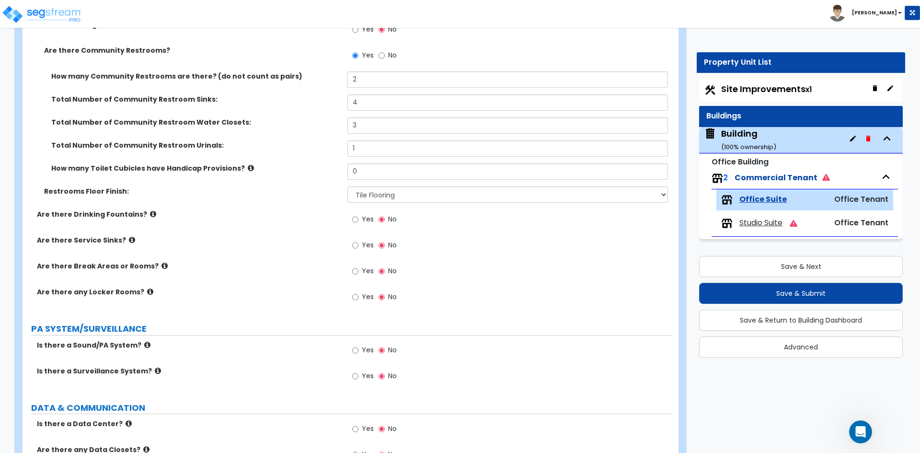
scroll to position [1198, 0]
click at [741, 134] on div "Building ( 100 % ownership)" at bounding box center [748, 139] width 55 height 24
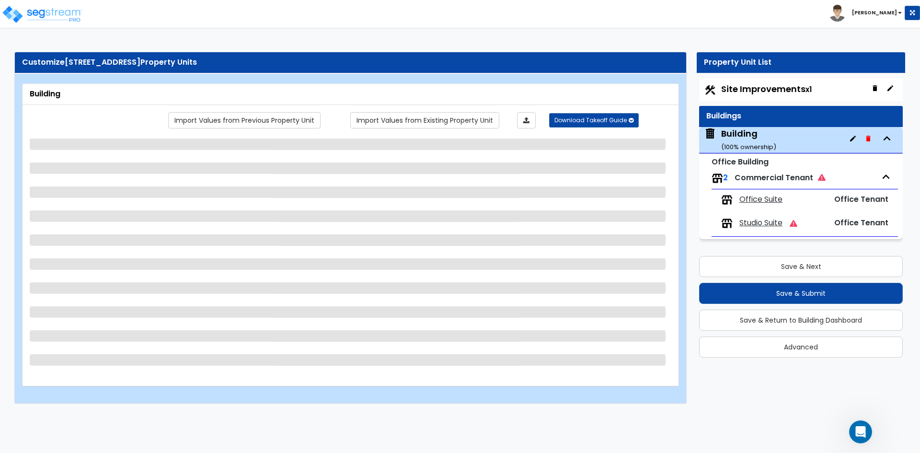
scroll to position [0, 0]
select select "1"
select select "3"
select select "6"
select select "2"
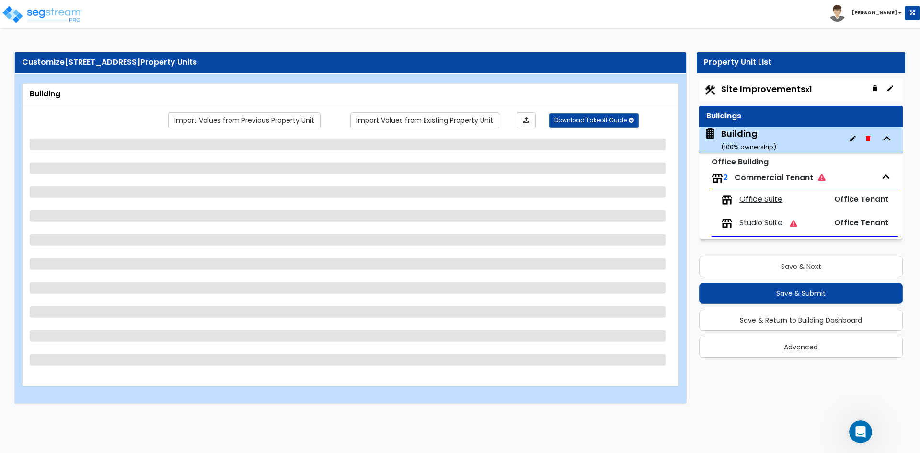
select select "1"
select select "10"
select select "1"
select select "2"
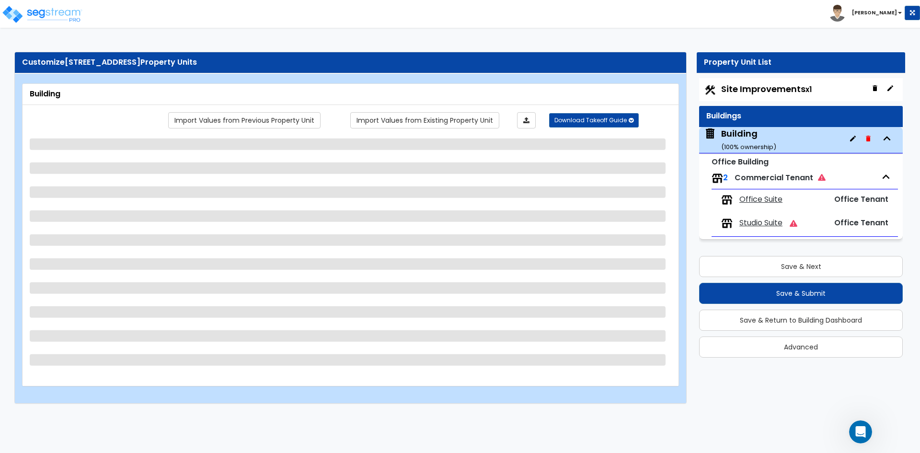
select select "1"
select select "3"
select select "1"
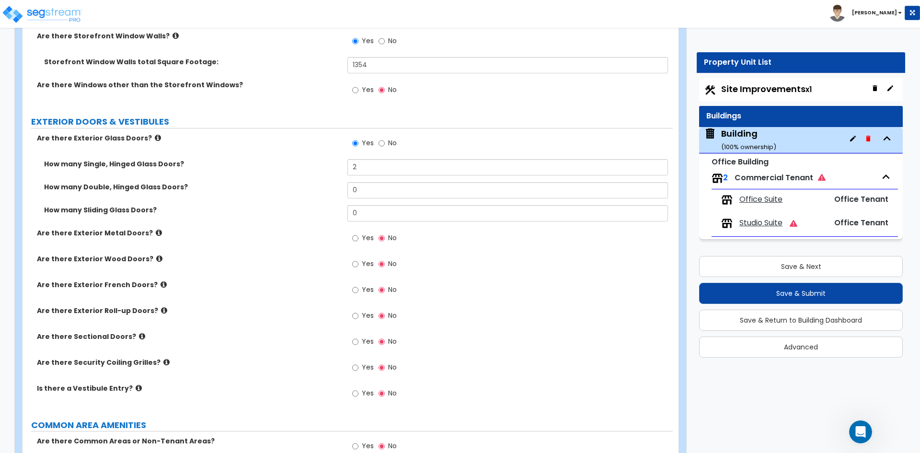
scroll to position [1246, 0]
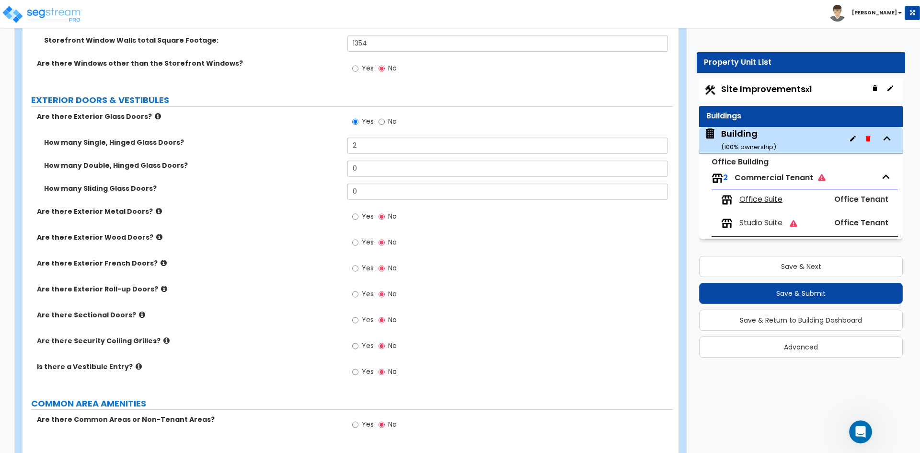
click at [361, 321] on label "Yes" at bounding box center [363, 321] width 22 height 16
click at [358, 321] on input "Yes" at bounding box center [355, 320] width 6 height 11
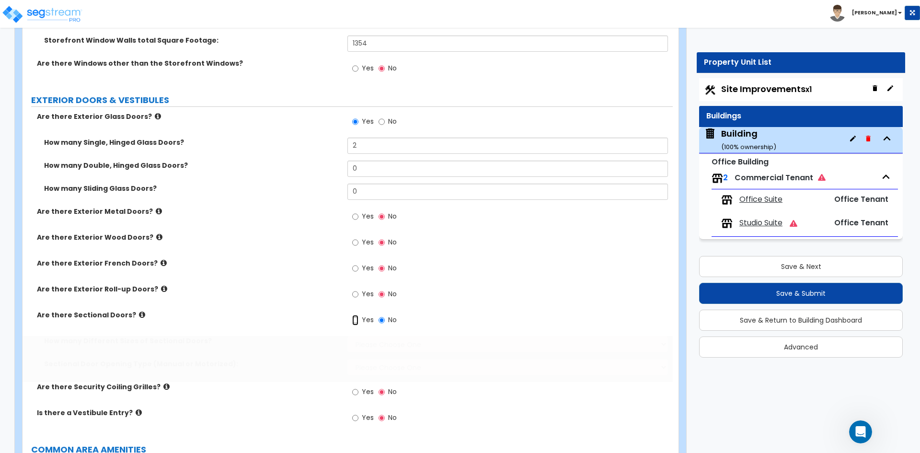
radio input "true"
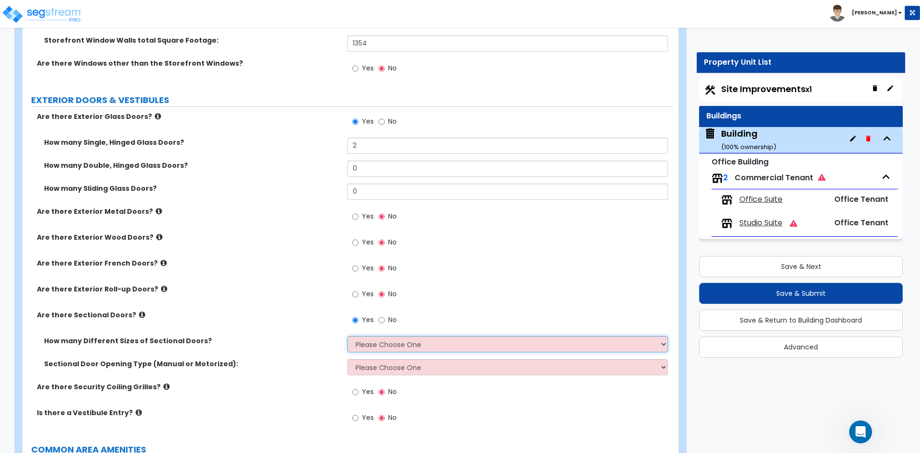
click at [411, 343] on select "Please Choose One 1 2 3" at bounding box center [507, 344] width 320 height 16
select select "1"
click at [347, 336] on select "Please Choose One 1 2 3" at bounding box center [507, 344] width 320 height 16
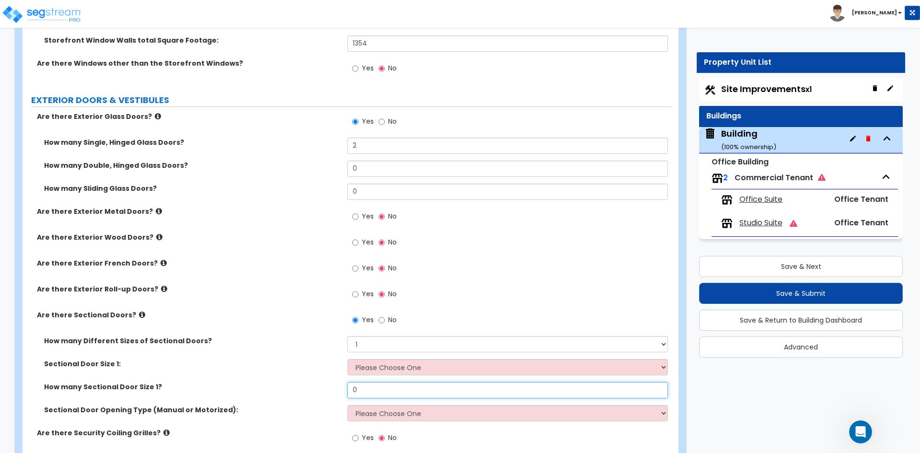
click at [370, 387] on input "0" at bounding box center [507, 390] width 320 height 16
type input "1"
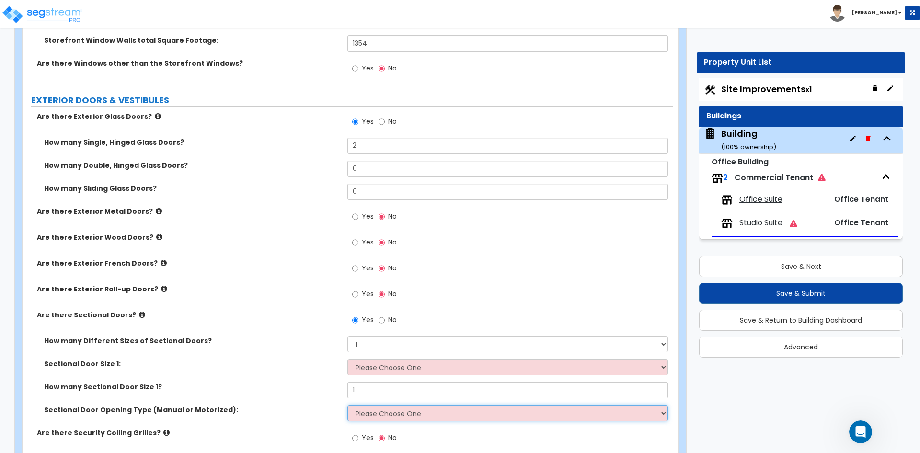
click at [364, 418] on select "Please Choose One All Manual All Motorized Some are Motorized" at bounding box center [507, 413] width 320 height 16
select select "2"
click at [347, 405] on select "Please Choose One All Manual All Motorized Some are Motorized" at bounding box center [507, 413] width 320 height 16
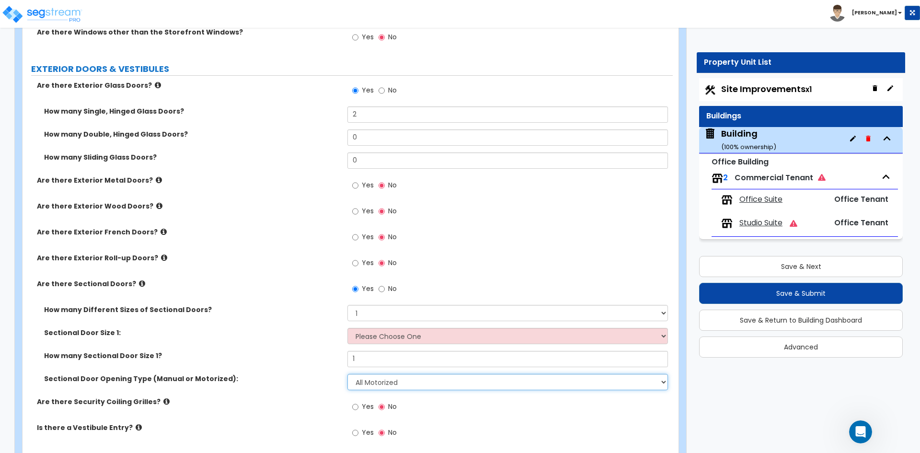
scroll to position [1294, 0]
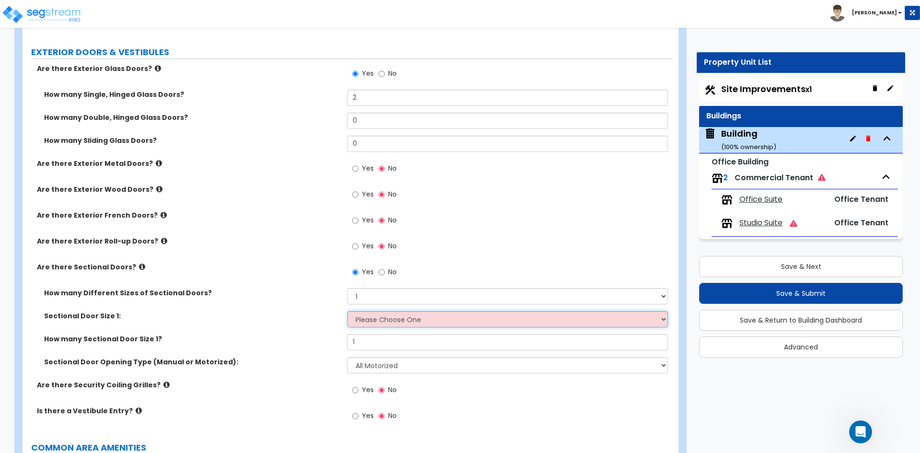
click at [393, 323] on select "Please Choose One 8' x 8' 10' x 10' 12' x 12' 20' x 14'" at bounding box center [507, 319] width 320 height 16
select select "2"
click at [347, 311] on select "Please Choose One 8' x 8' 10' x 10' 12' x 12' 20' x 14'" at bounding box center [507, 319] width 320 height 16
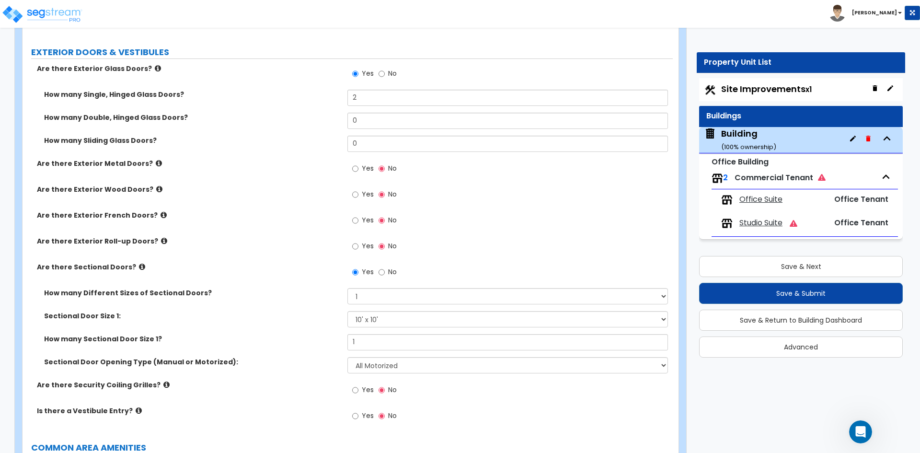
click at [211, 357] on label "Sectional Door Opening Type (Manual or Motorized):" at bounding box center [192, 362] width 296 height 10
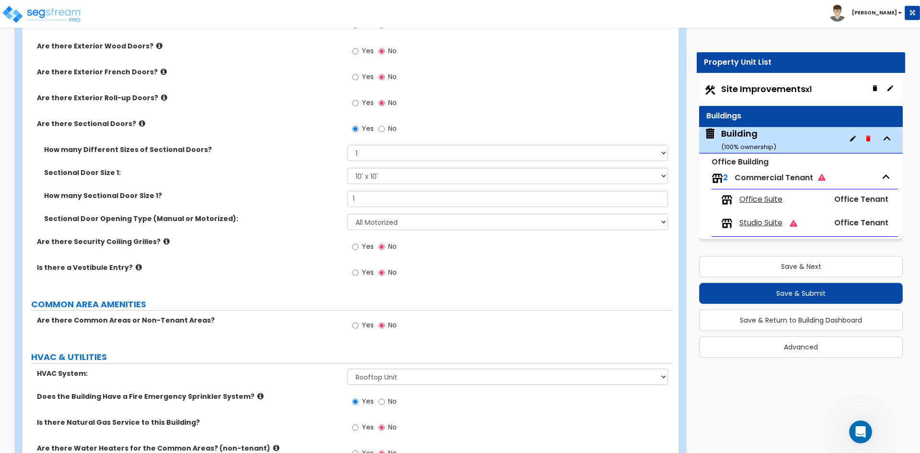
scroll to position [1437, 0]
click at [359, 324] on label "Yes" at bounding box center [363, 326] width 22 height 16
click at [358, 324] on input "Yes" at bounding box center [355, 325] width 6 height 11
radio input "true"
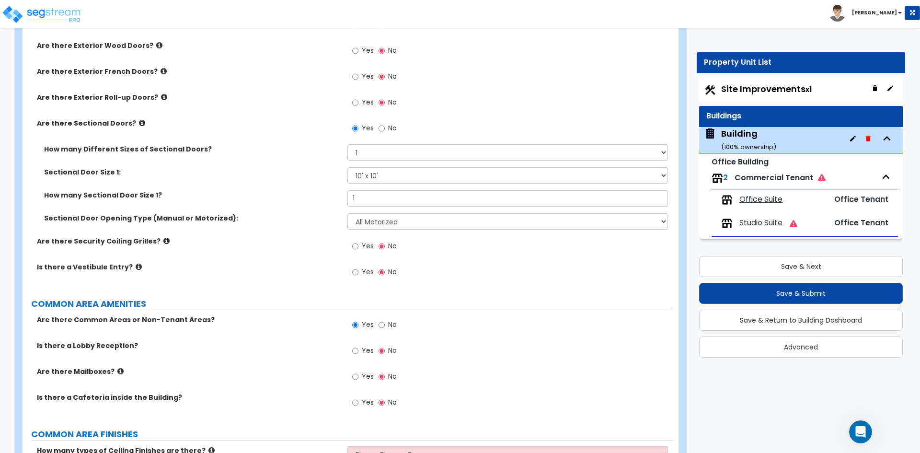
click at [363, 351] on span "Yes" at bounding box center [368, 350] width 12 height 10
click at [358, 351] on input "Yes" at bounding box center [355, 350] width 6 height 11
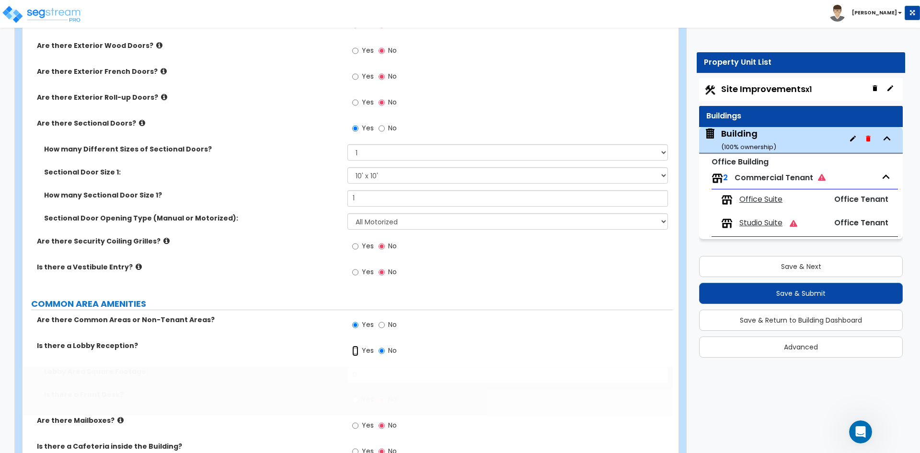
radio input "true"
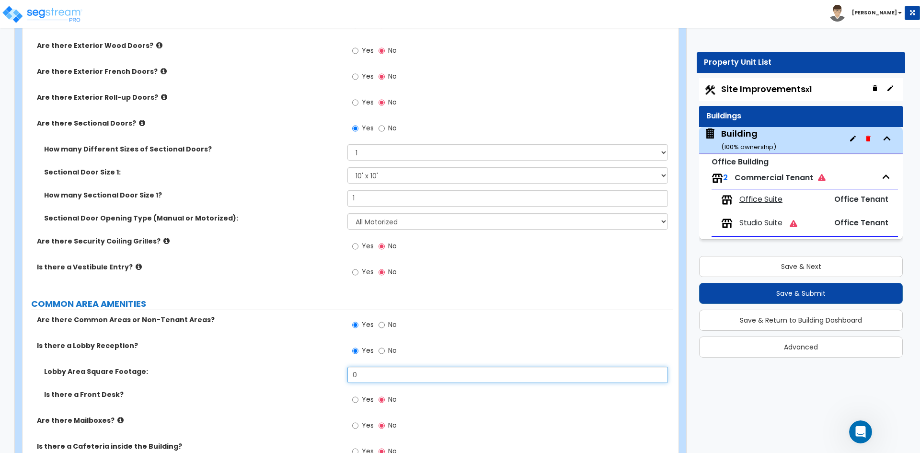
click at [384, 375] on input "0" at bounding box center [507, 375] width 320 height 16
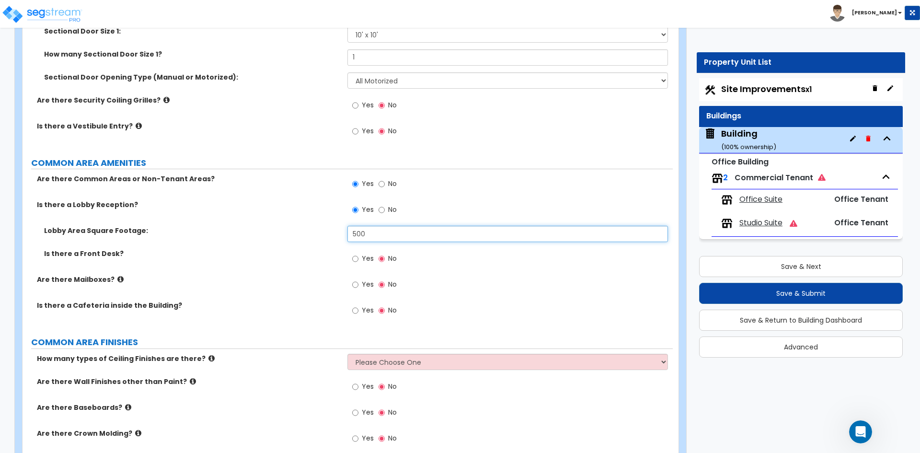
scroll to position [1581, 0]
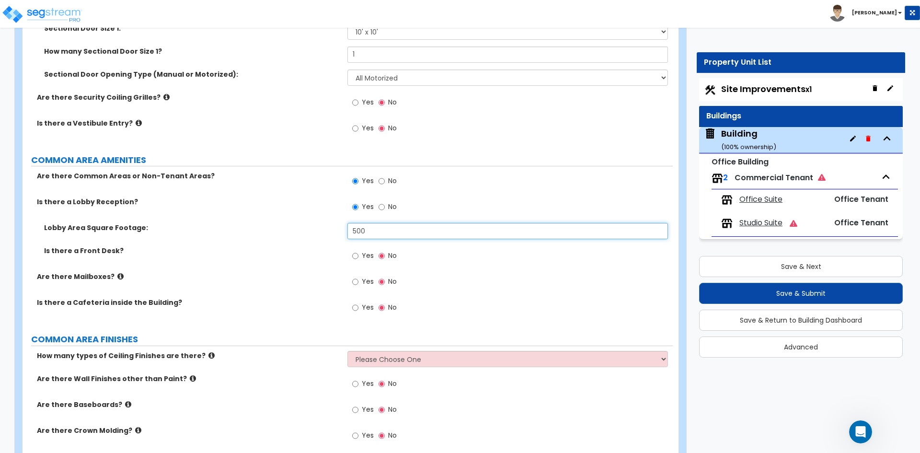
type input "500"
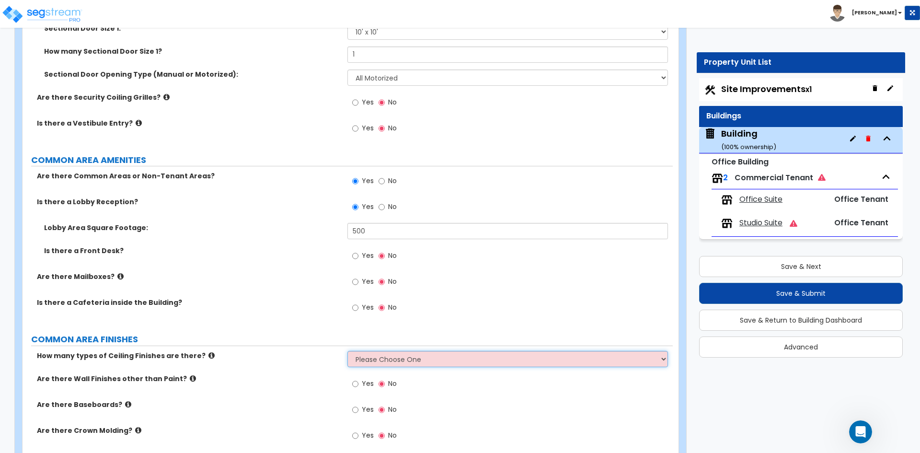
click at [369, 363] on select "Please Choose One 1 2 3" at bounding box center [507, 359] width 320 height 16
select select "1"
click at [347, 351] on select "Please Choose One 1 2 3" at bounding box center [507, 359] width 320 height 16
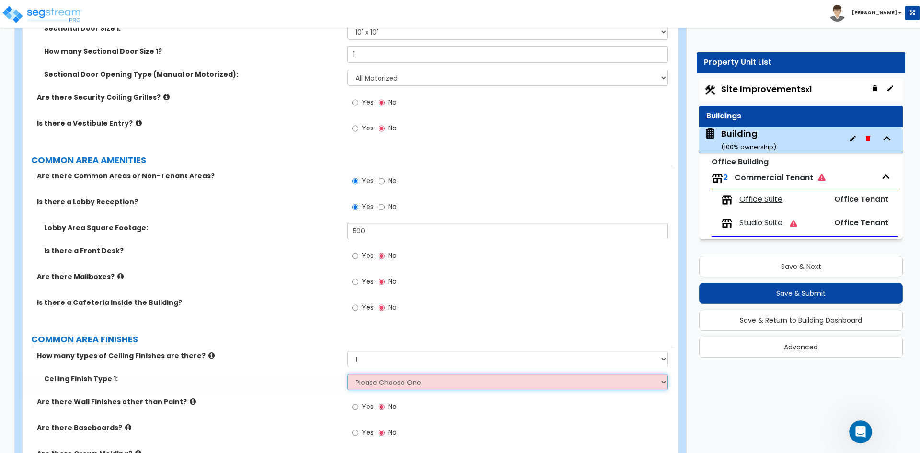
click at [374, 385] on select "Please Choose One Drop Ceiling Drywall Ceiling Open Ceiling" at bounding box center [507, 382] width 320 height 16
select select "2"
click at [347, 374] on select "Please Choose One Drop Ceiling Drywall Ceiling Open Ceiling" at bounding box center [507, 382] width 320 height 16
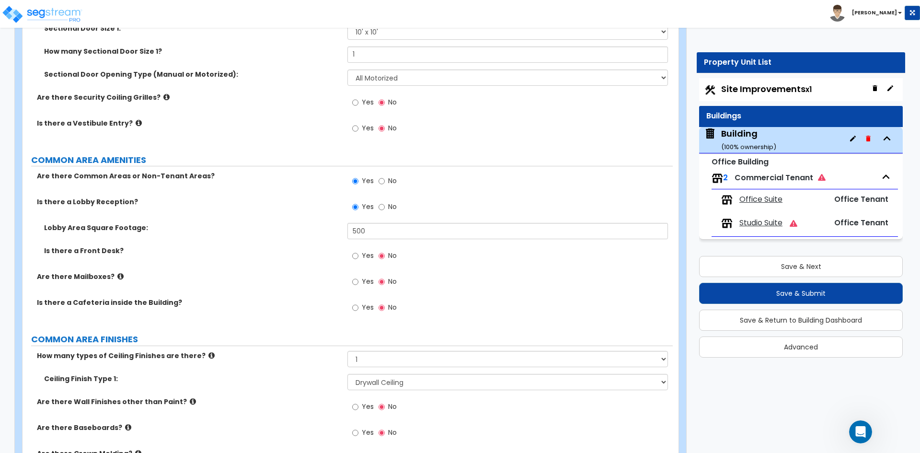
click at [286, 401] on label "Are there Wall Finishes other than Paint?" at bounding box center [188, 402] width 303 height 10
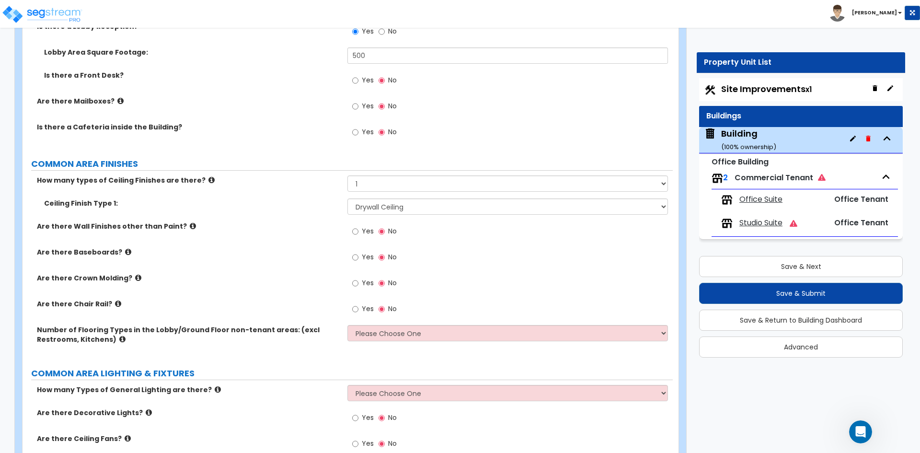
scroll to position [1773, 0]
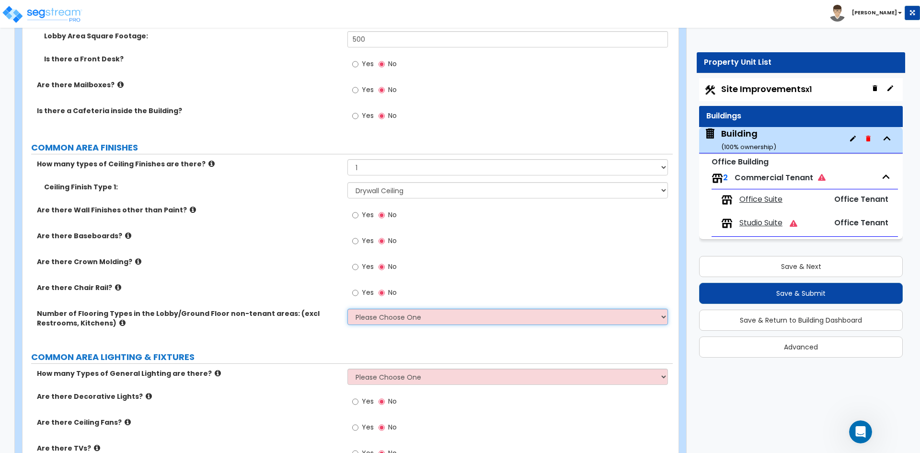
click at [372, 315] on select "Please Choose One 1 2 3 4" at bounding box center [507, 317] width 320 height 16
select select "1"
click at [347, 309] on select "Please Choose One 1 2 3 4" at bounding box center [507, 317] width 320 height 16
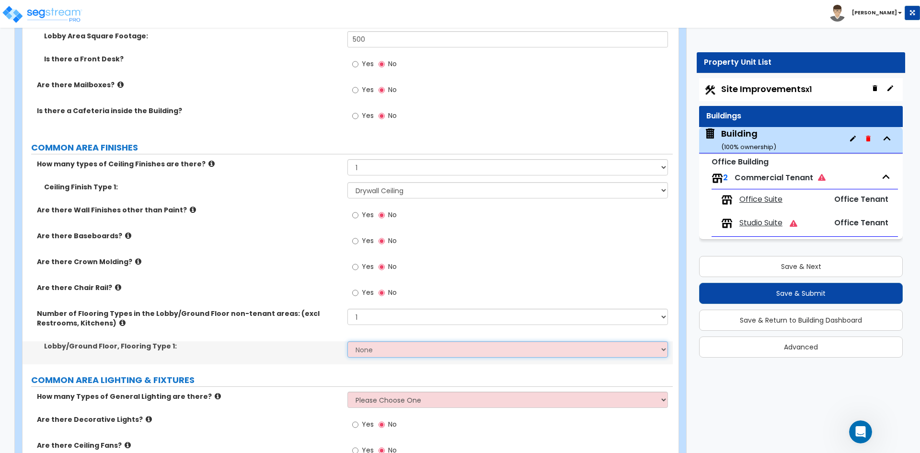
click at [374, 349] on select "None Tile Flooring Hardwood Flooring Resilient Laminate Flooring VCT Flooring S…" at bounding box center [507, 349] width 320 height 16
select select "4"
click at [347, 341] on select "None Tile Flooring Hardwood Flooring Resilient Laminate Flooring VCT Flooring S…" at bounding box center [507, 349] width 320 height 16
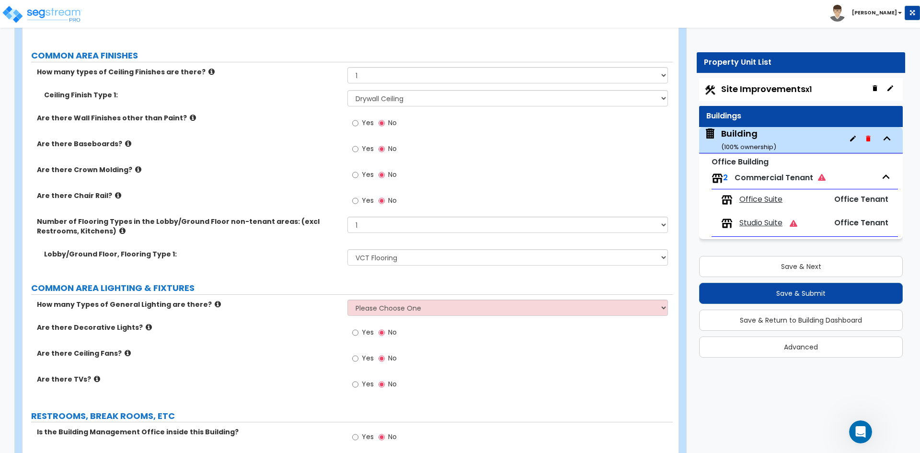
scroll to position [1868, 0]
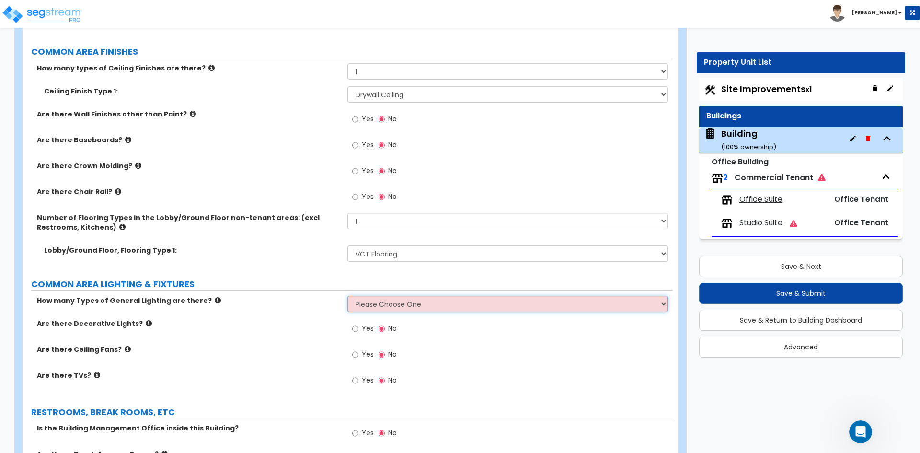
click at [375, 302] on select "Please Choose One 1 2 3" at bounding box center [507, 304] width 320 height 16
select select "1"
click at [347, 296] on select "Please Choose One 1 2 3" at bounding box center [507, 304] width 320 height 16
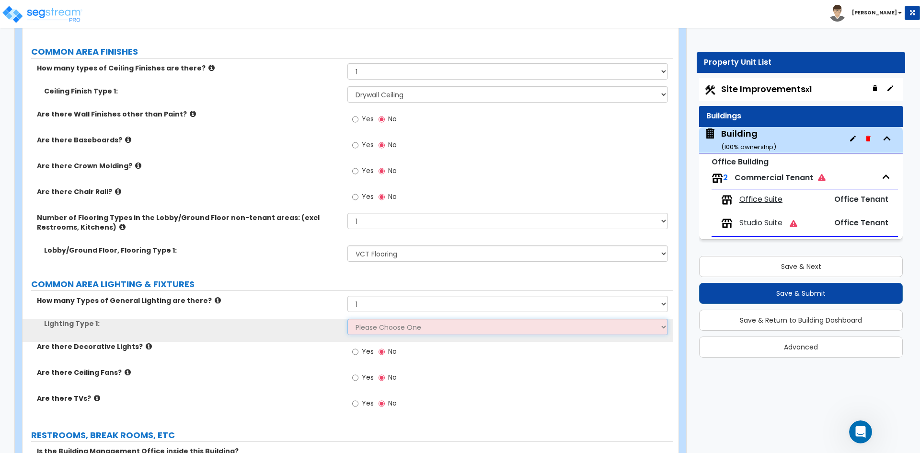
click at [384, 327] on select "Please Choose One LED Surface-Mounted LED Recessed Fluorescent Surface-Mounted …" at bounding box center [507, 327] width 320 height 16
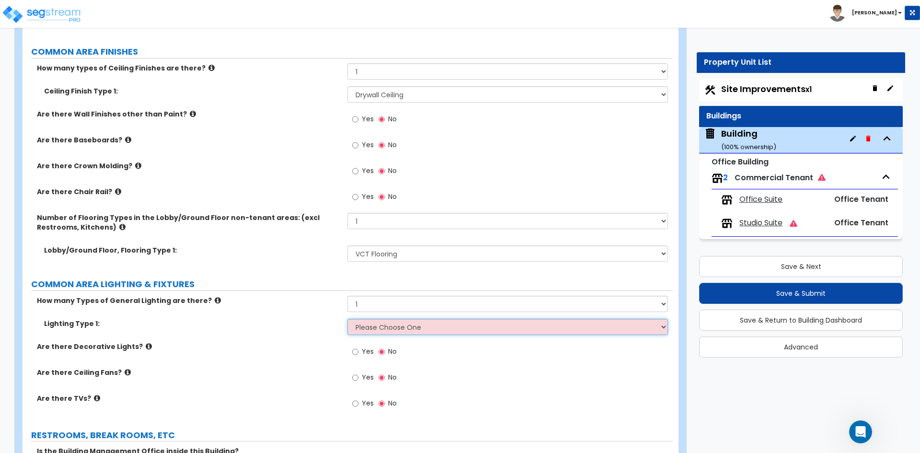
select select "4"
click at [347, 319] on select "Please Choose One LED Surface-Mounted LED Recessed Fluorescent Surface-Mounted …" at bounding box center [507, 327] width 320 height 16
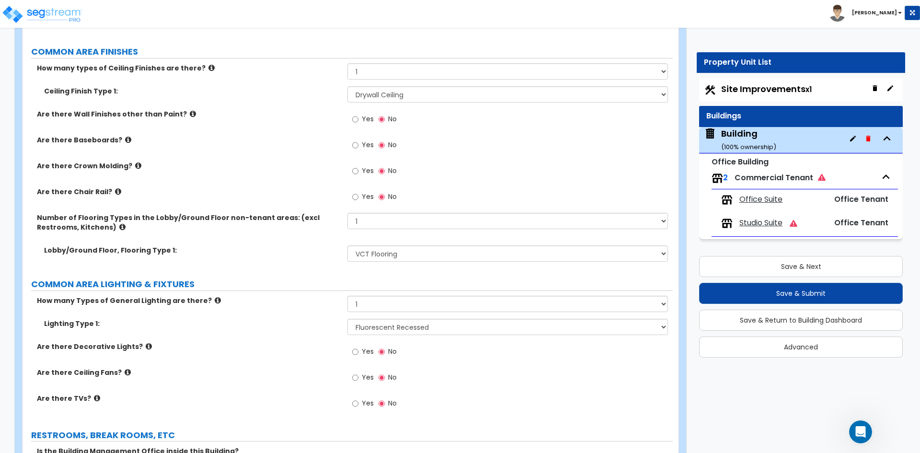
click at [203, 359] on div "Are there Decorative Lights? Yes No" at bounding box center [348, 355] width 650 height 26
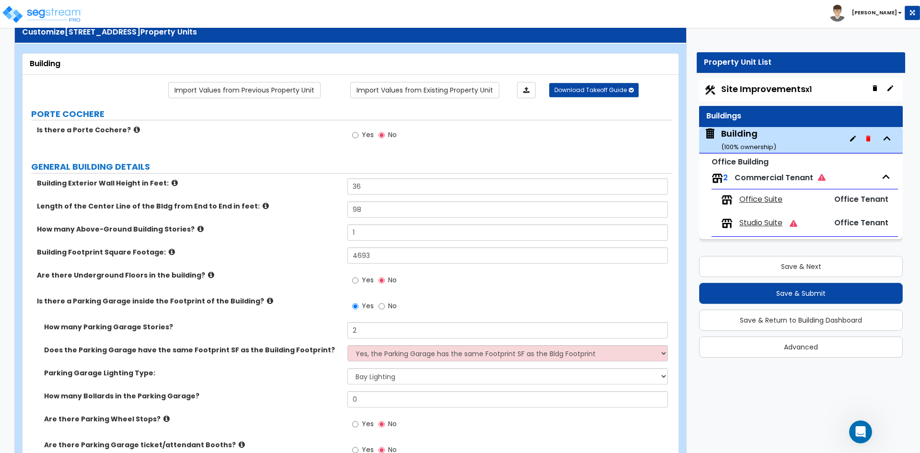
scroll to position [0, 0]
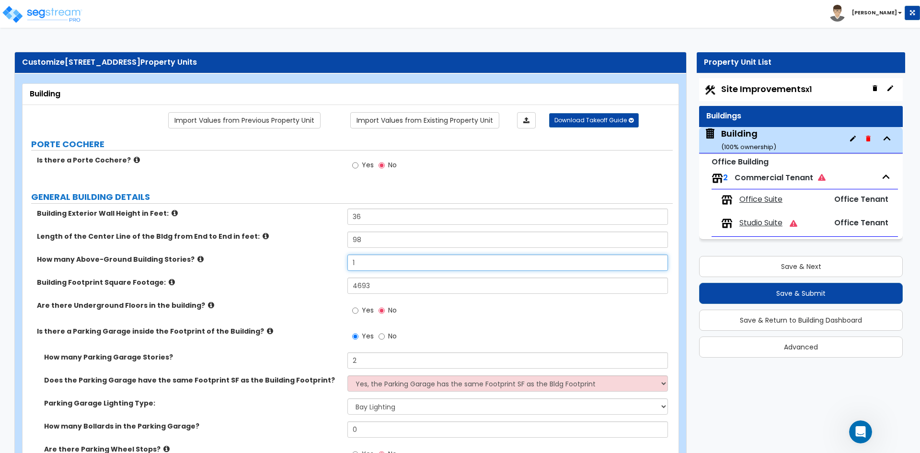
click at [360, 263] on input "1" at bounding box center [507, 262] width 320 height 16
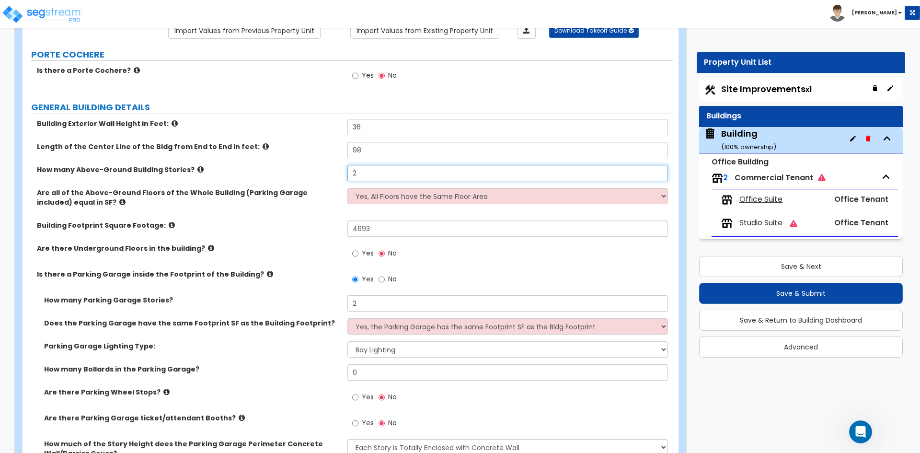
scroll to position [144, 0]
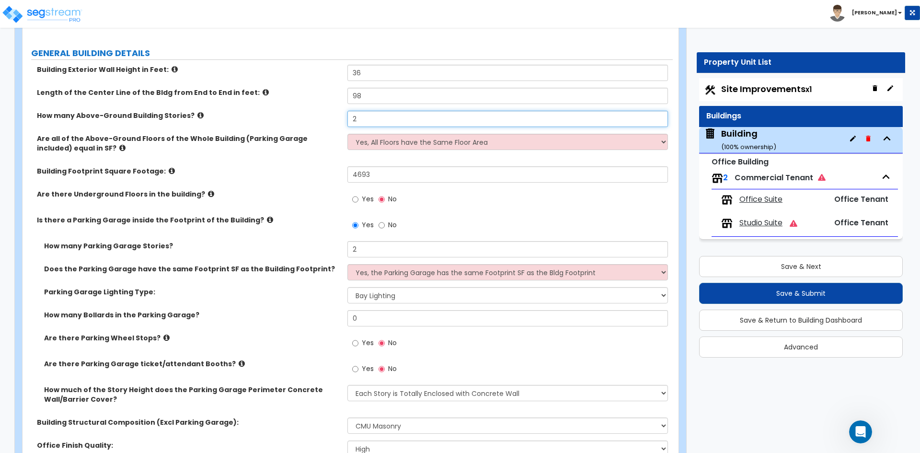
type input "2"
click at [290, 371] on div "Are there Parking Garage ticket/attendant Booths? Yes No" at bounding box center [348, 372] width 650 height 26
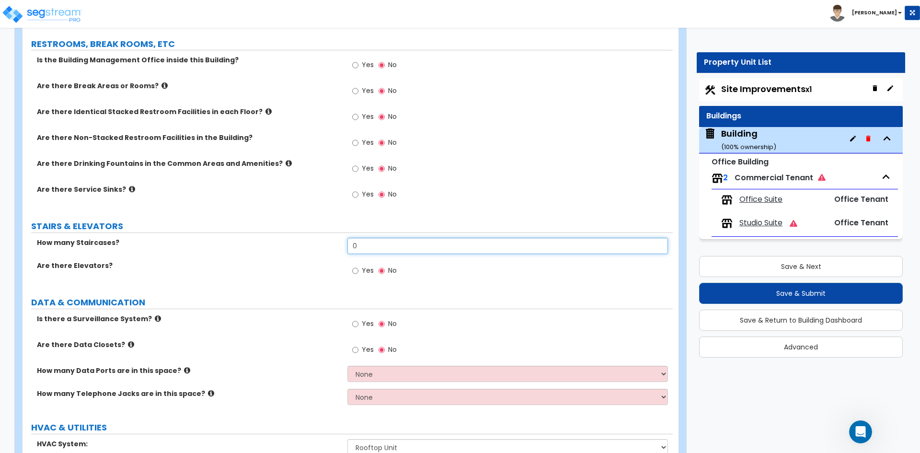
click at [363, 248] on input "0" at bounding box center [507, 246] width 320 height 16
click at [384, 247] on input "0" at bounding box center [507, 246] width 320 height 16
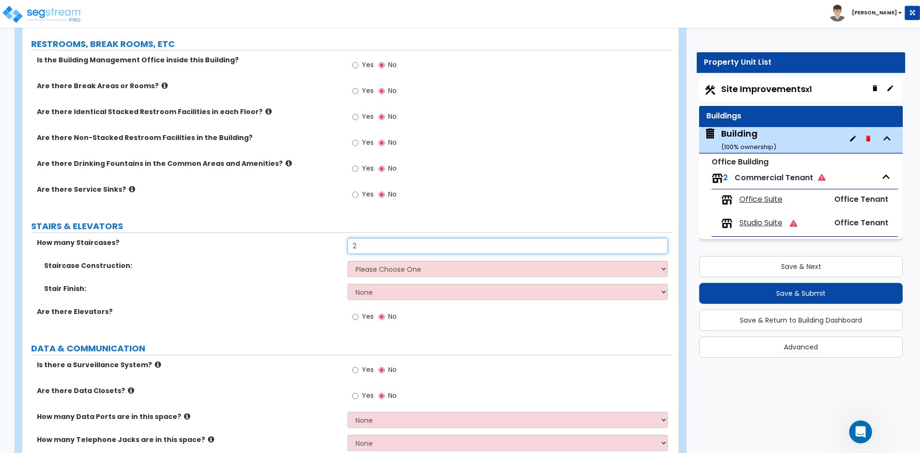
type input "2"
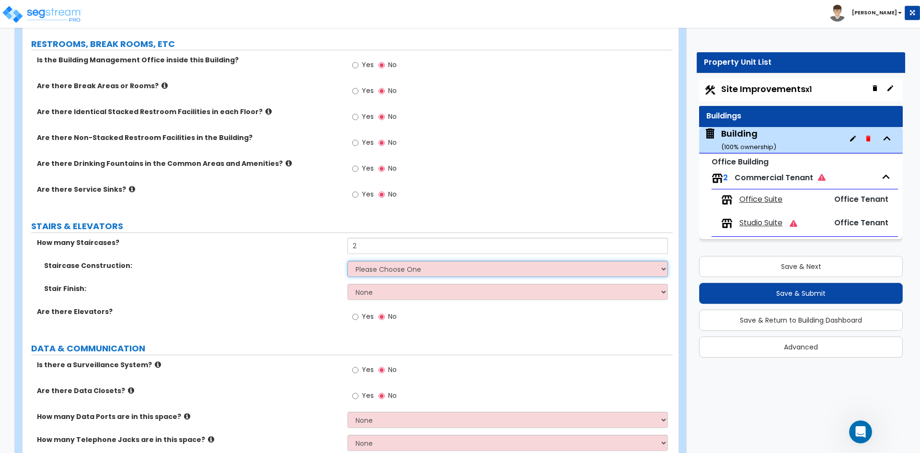
click at [386, 267] on select "Please Choose One Concrete Steel Wood Please Choose For Me" at bounding box center [507, 269] width 320 height 16
select select "1"
click at [347, 261] on select "Please Choose One Concrete Steel Wood Please Choose For Me" at bounding box center [507, 269] width 320 height 16
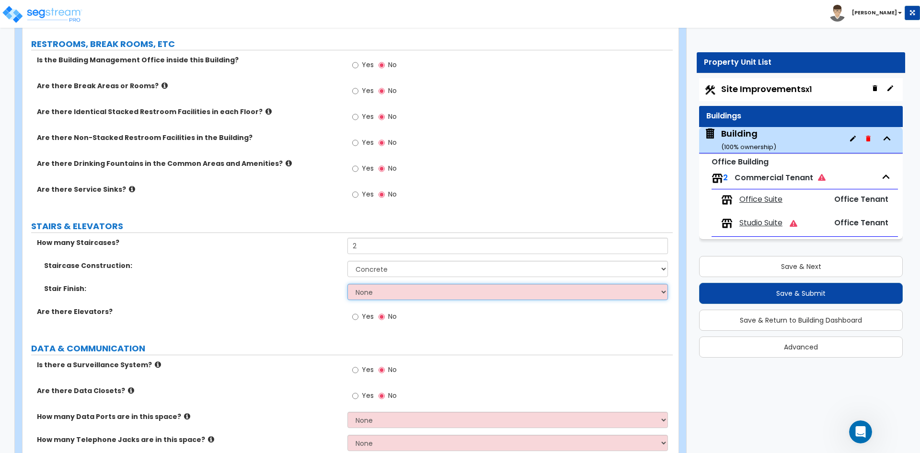
click at [380, 295] on select "None Tile Wood Laminate VCT Sheet Carpet Sheet Vinyl Carpet Tile" at bounding box center [507, 292] width 320 height 16
select select "6"
click at [347, 284] on select "None Tile Wood Laminate VCT Sheet Carpet Sheet Vinyl Carpet Tile" at bounding box center [507, 292] width 320 height 16
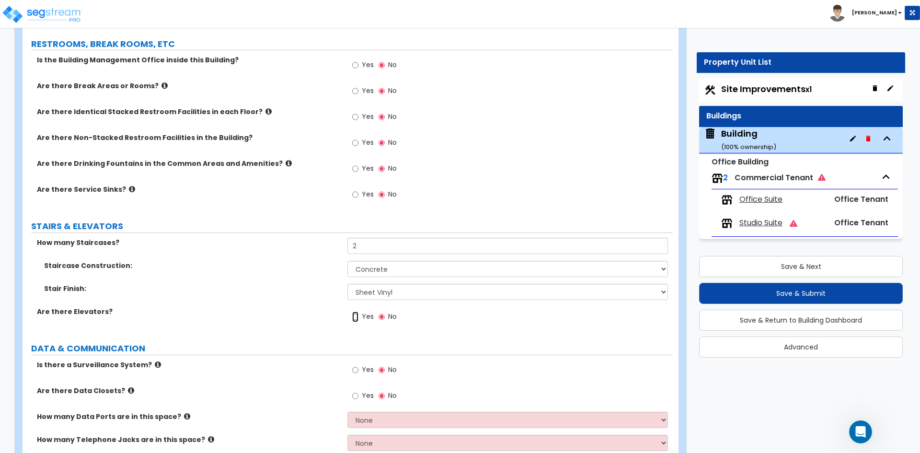
click at [357, 318] on input "Yes" at bounding box center [355, 316] width 6 height 11
radio input "true"
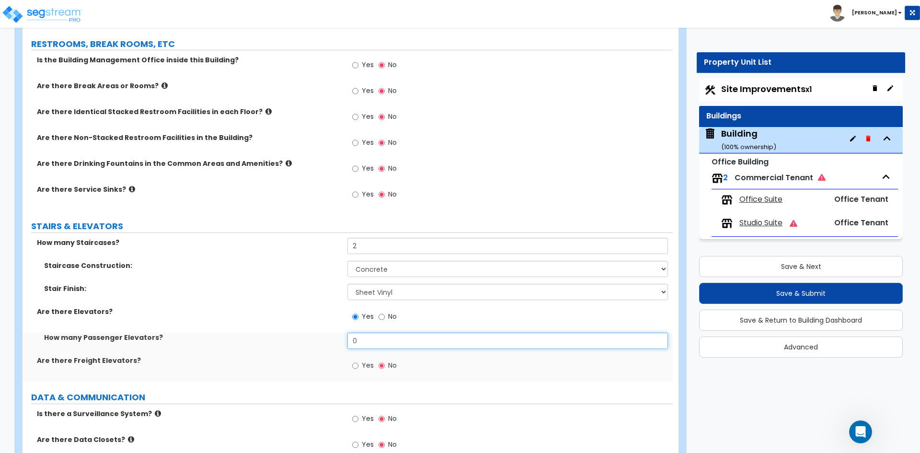
click at [390, 343] on input "0" at bounding box center [507, 340] width 320 height 16
type input "1"
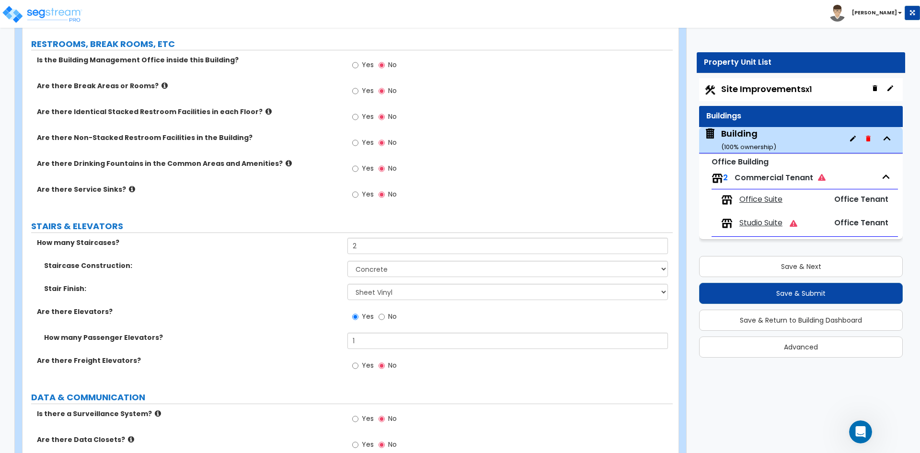
click at [181, 295] on div "Stair Finish: None Tile Wood Laminate VCT Sheet Carpet Sheet Vinyl Carpet Tile" at bounding box center [348, 295] width 650 height 23
click at [863, 430] on icon "Open Intercom Messenger" at bounding box center [859, 431] width 16 height 16
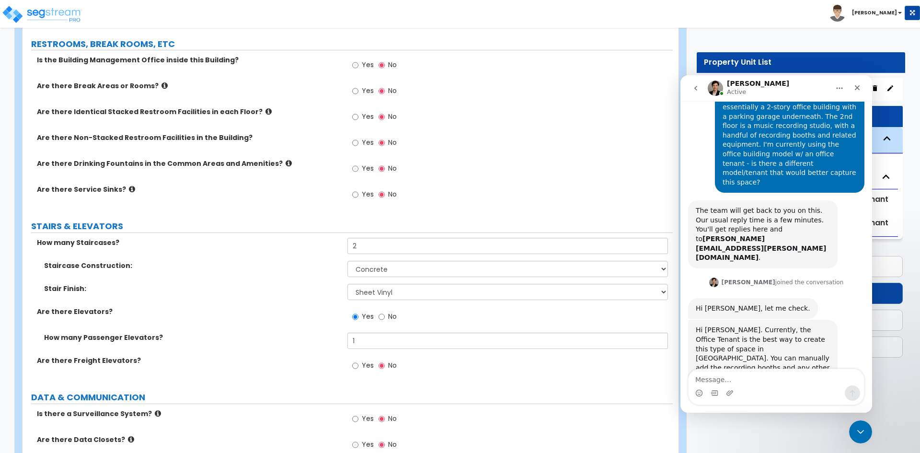
scroll to position [191, 0]
click at [290, 274] on div "Staircase Construction: Please Choose One Concrete Steel Wood Please Choose For…" at bounding box center [348, 272] width 650 height 23
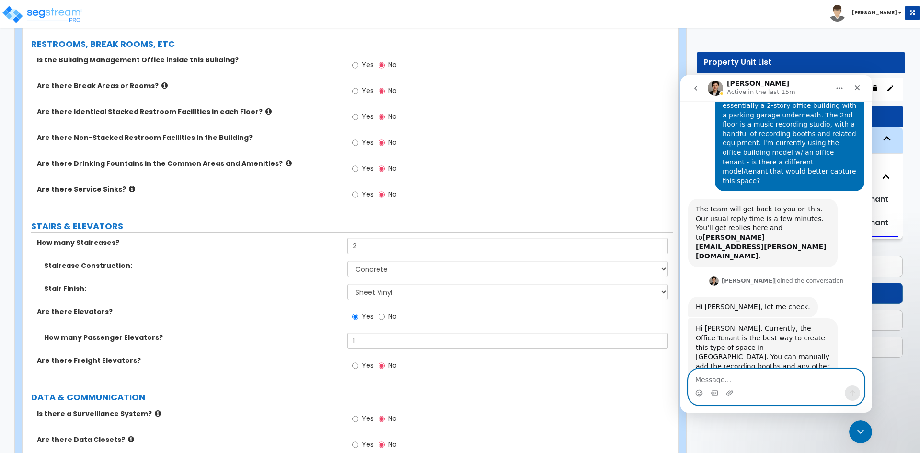
click at [718, 380] on textarea "Message…" at bounding box center [775, 377] width 175 height 16
click at [248, 299] on div "Stair Finish: None Tile Wood Laminate VCT Sheet Carpet Sheet Vinyl Carpet Tile" at bounding box center [348, 295] width 650 height 23
click at [780, 381] on textarea "Message…" at bounding box center [775, 377] width 175 height 16
type textarea "Thanks for the confirmation [PERSON_NAME]."
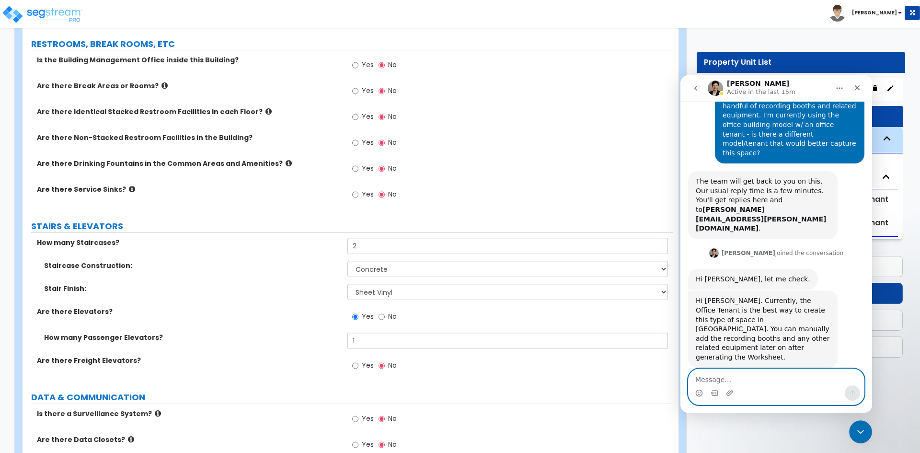
scroll to position [219, 0]
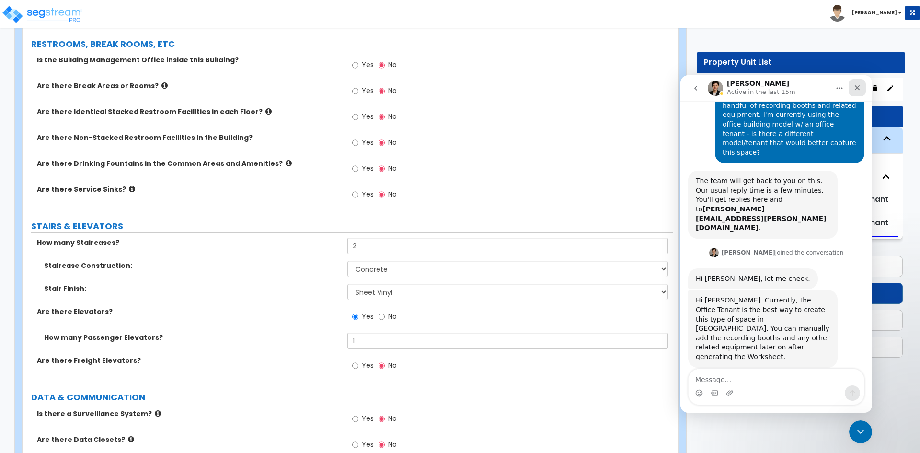
click at [857, 92] on div "Close" at bounding box center [856, 87] width 17 height 17
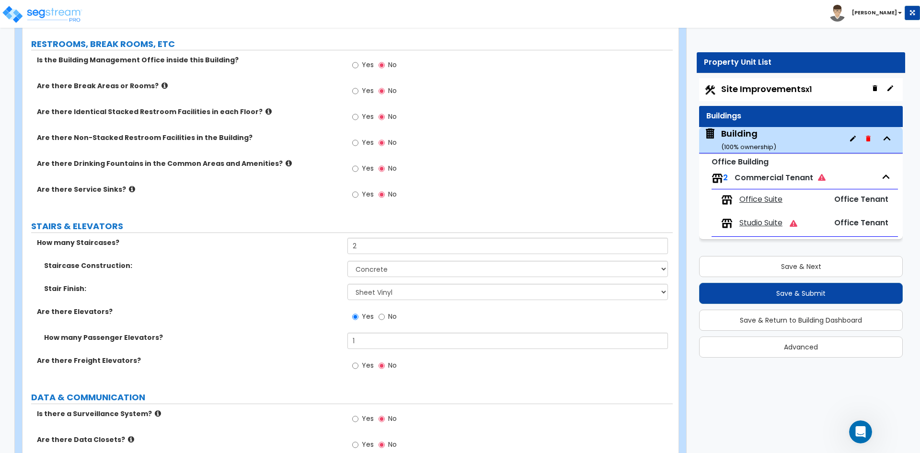
click at [223, 227] on label "STAIRS & ELEVATORS" at bounding box center [352, 226] width 642 height 12
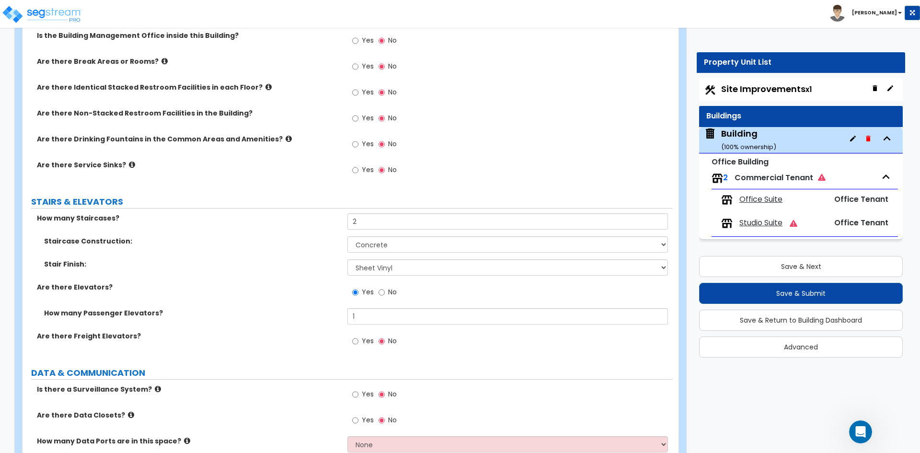
scroll to position [2398, 0]
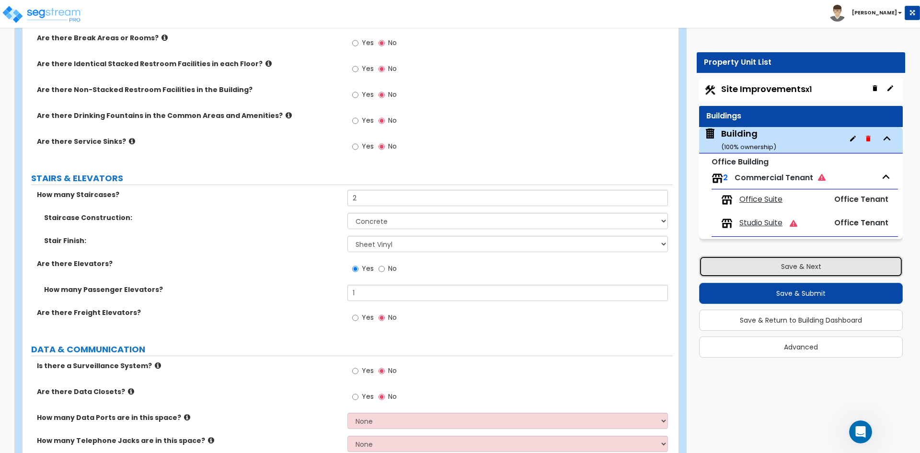
click at [755, 263] on button "Save & Next" at bounding box center [801, 266] width 204 height 21
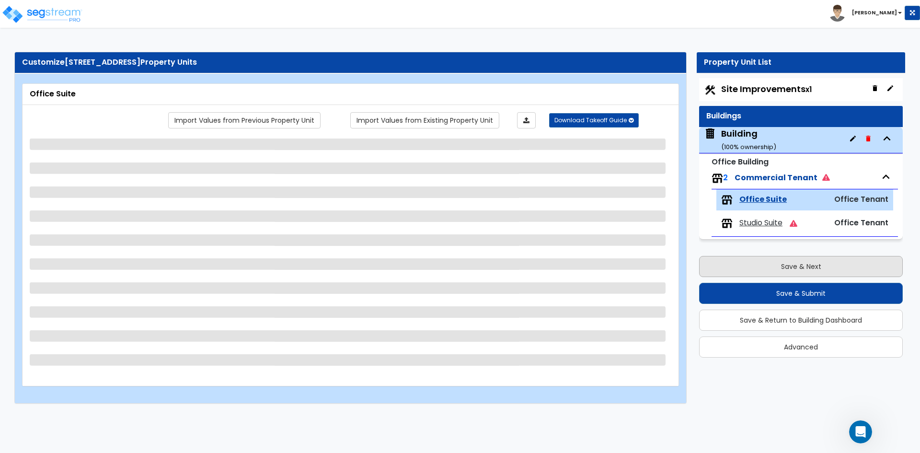
scroll to position [0, 0]
select select "1"
select select "3"
select select "1"
select select "4"
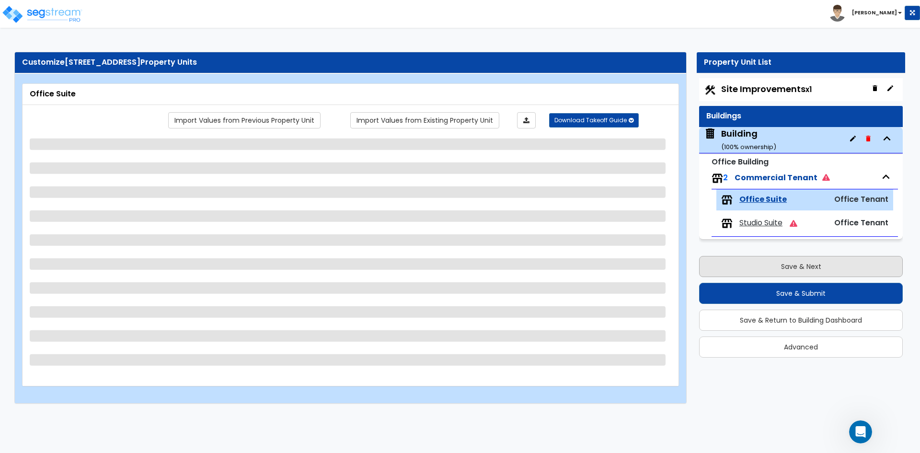
select select "1"
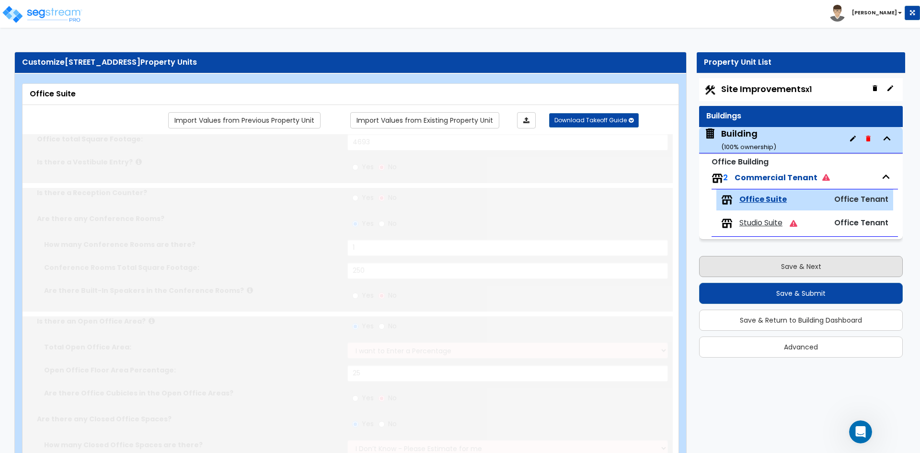
type input "2"
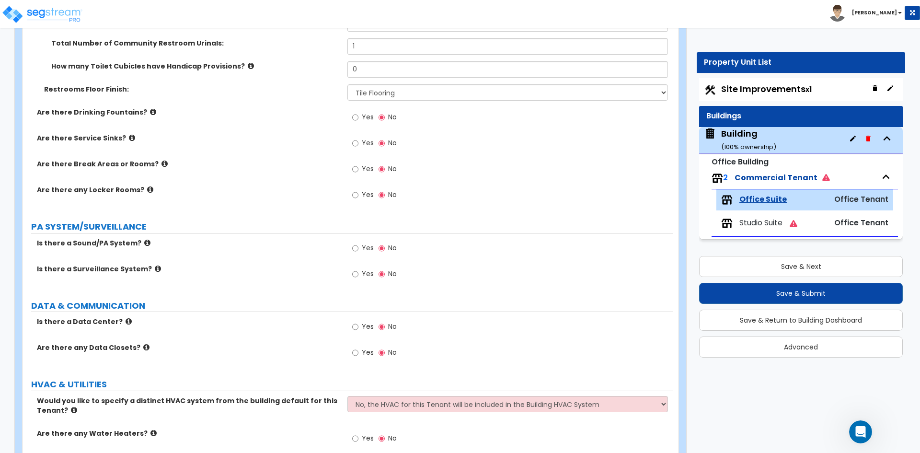
scroll to position [1371, 0]
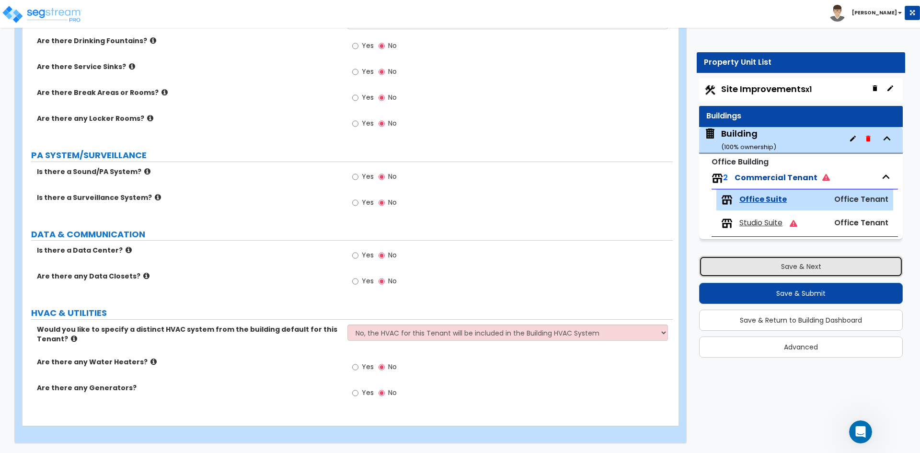
click at [776, 271] on button "Save & Next" at bounding box center [801, 266] width 204 height 21
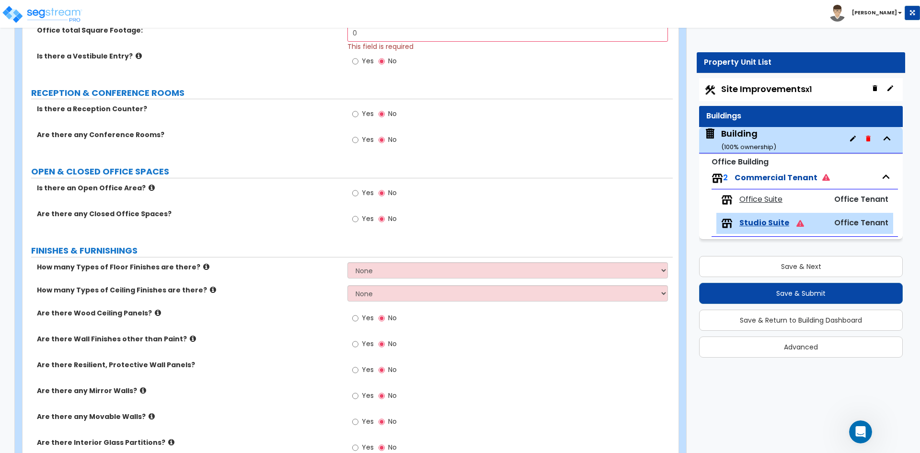
scroll to position [0, 0]
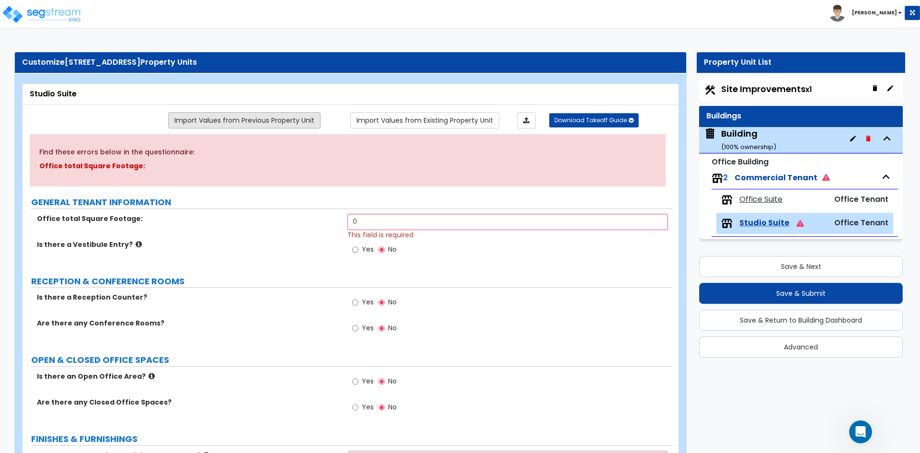
click at [239, 118] on link "Import Values from Previous Property Unit" at bounding box center [244, 120] width 152 height 16
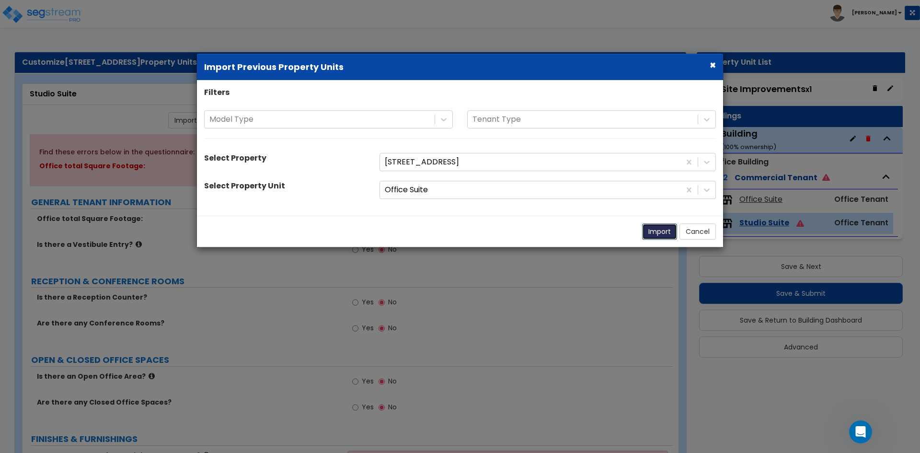
click at [656, 229] on button "Import" at bounding box center [659, 231] width 35 height 16
type input "4693"
radio input "true"
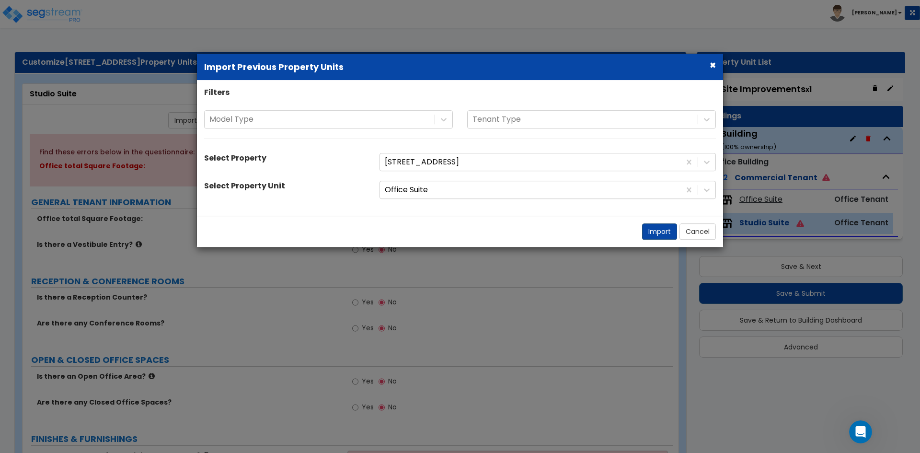
select select "1"
radio input "true"
select select "3"
select select "4"
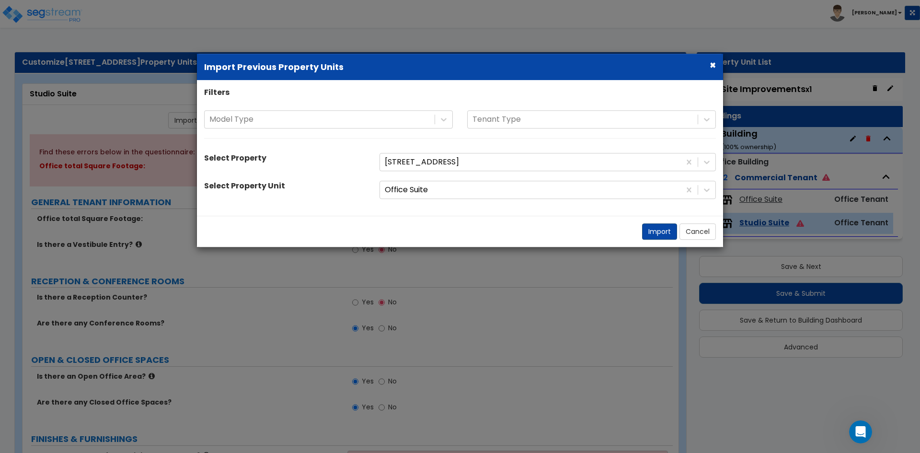
select select "1"
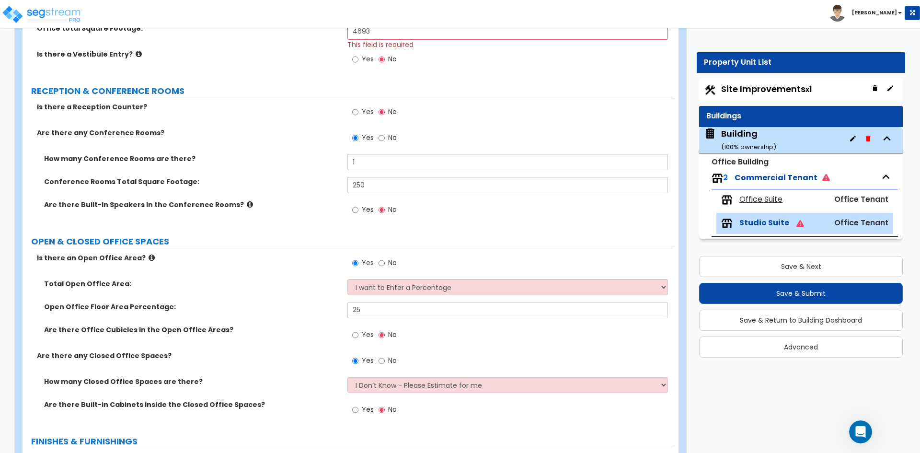
scroll to position [192, 0]
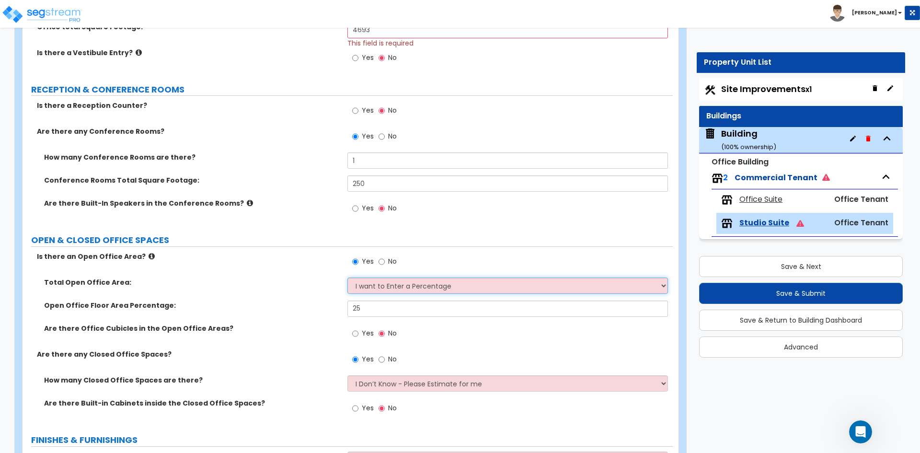
click at [399, 285] on select "I want to Enter a Percentage I want to Enter the Square Footage" at bounding box center [507, 285] width 320 height 16
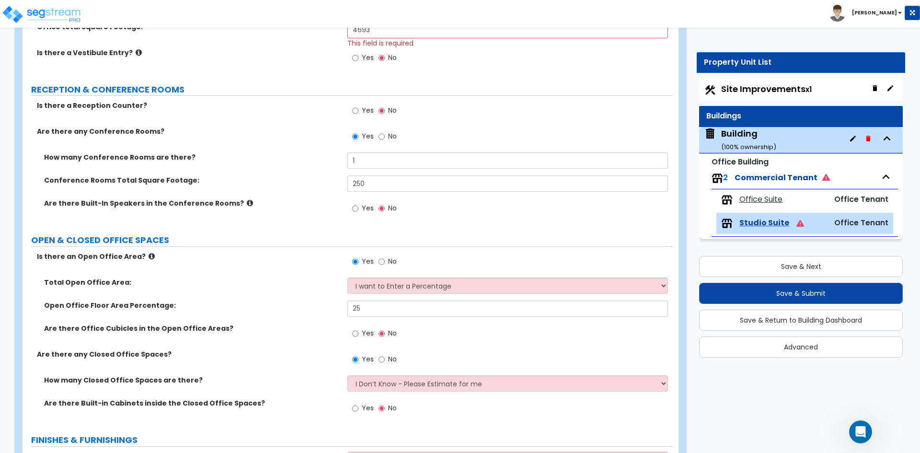
click at [382, 267] on label "No" at bounding box center [387, 262] width 18 height 16
click at [382, 267] on input "No" at bounding box center [381, 261] width 6 height 11
radio input "false"
radio input "true"
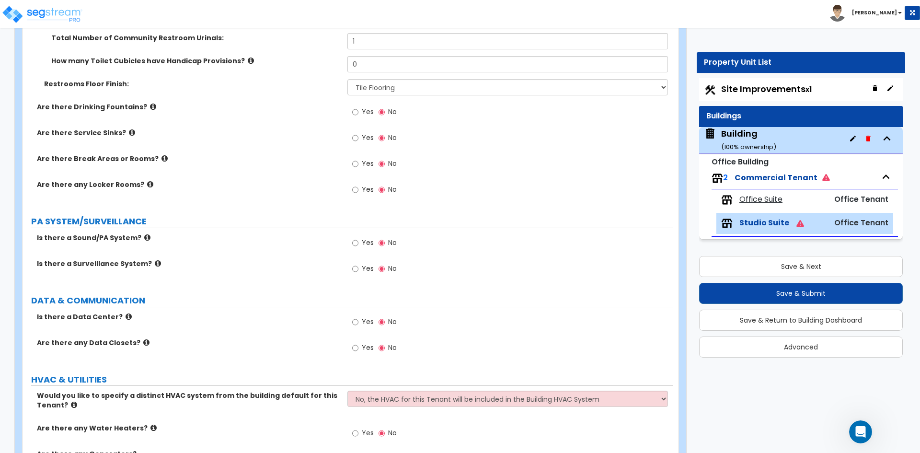
scroll to position [1360, 0]
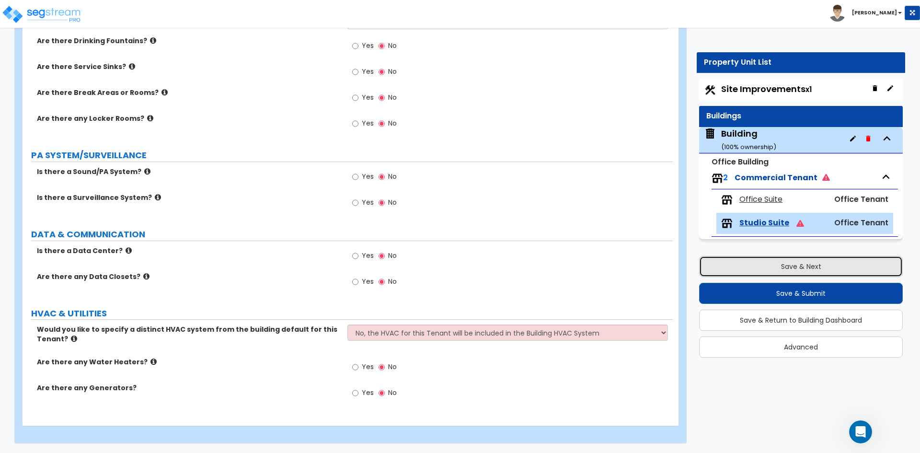
click at [821, 263] on button "Save & Next" at bounding box center [801, 266] width 204 height 21
select select "2"
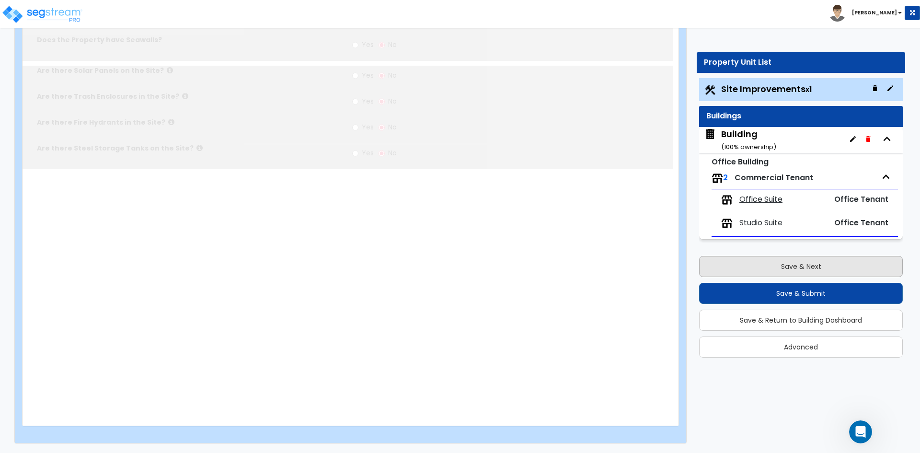
scroll to position [0, 0]
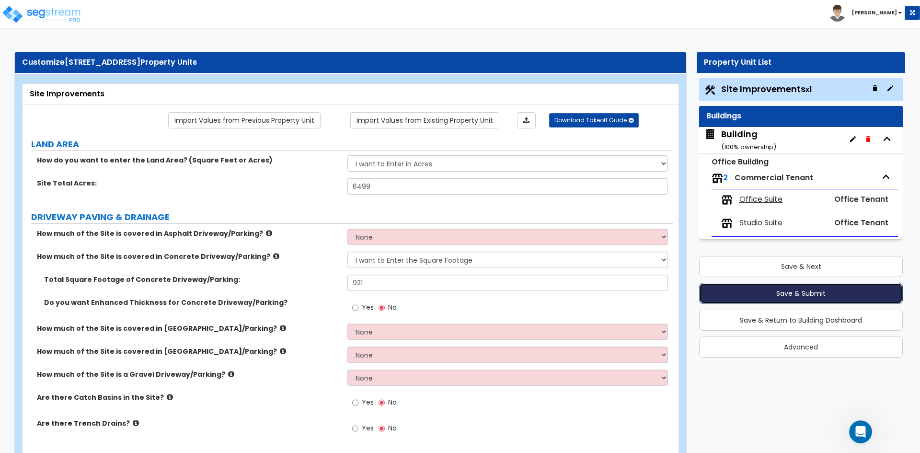
click at [795, 293] on button "Save & Submit" at bounding box center [801, 293] width 204 height 21
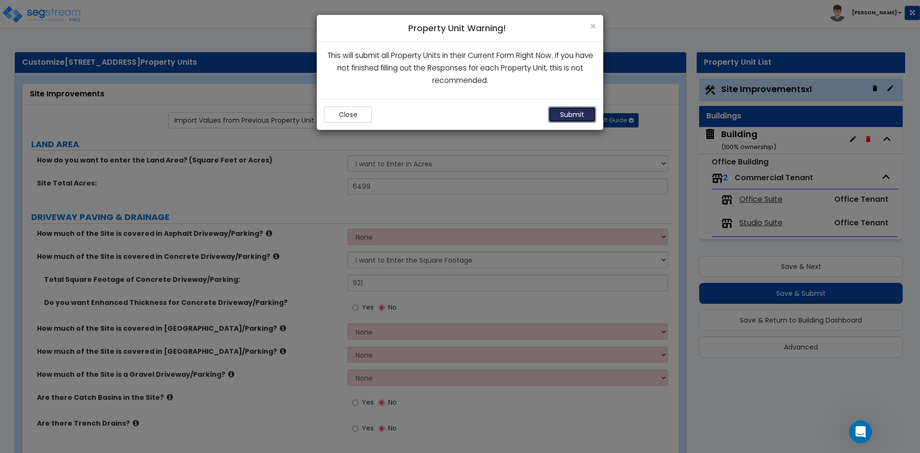
click at [575, 116] on button "Submit" at bounding box center [572, 114] width 48 height 16
